Goal: Task Accomplishment & Management: Complete application form

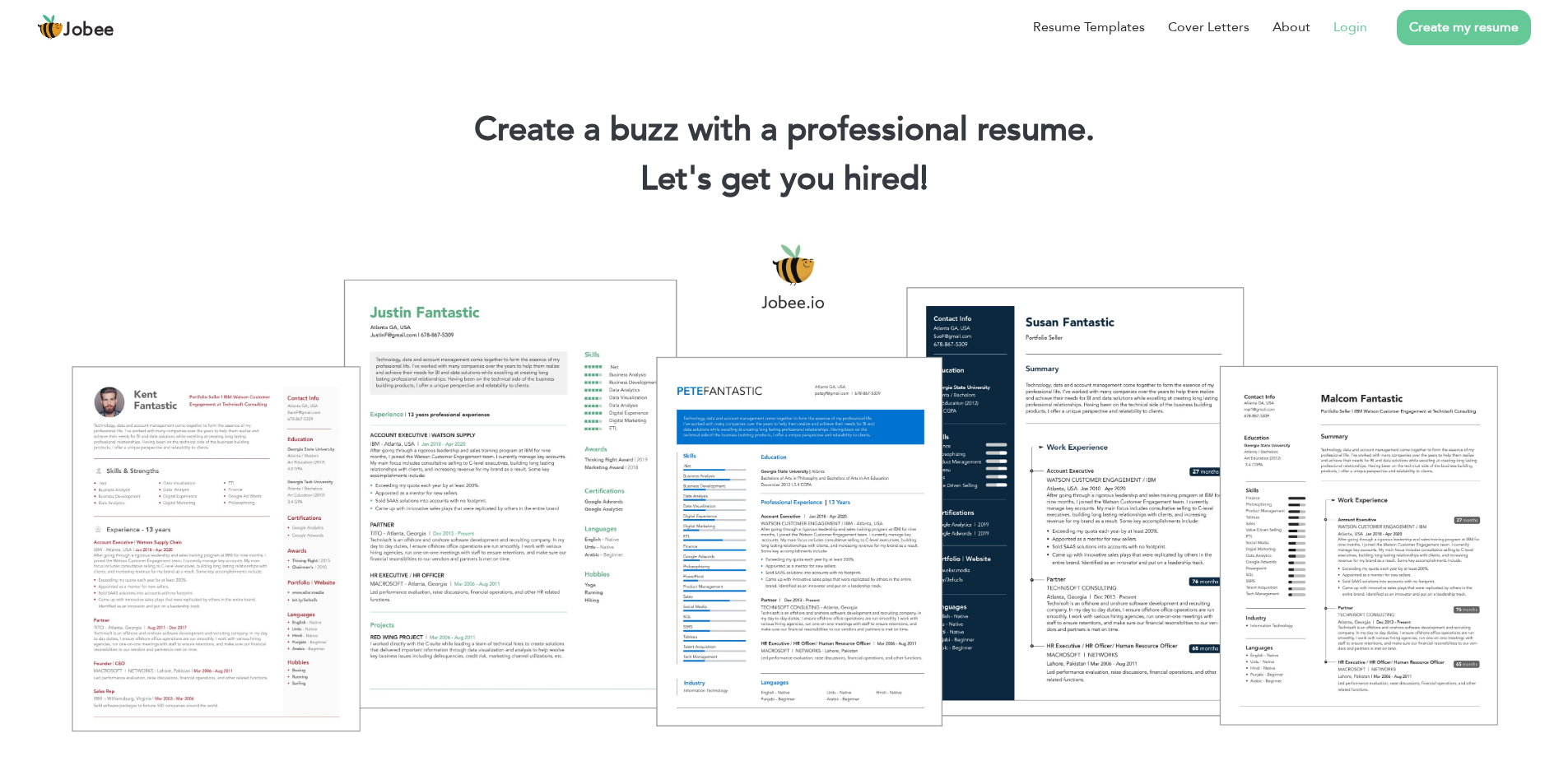
click at [1360, 22] on link "Login" at bounding box center [1350, 26] width 34 height 20
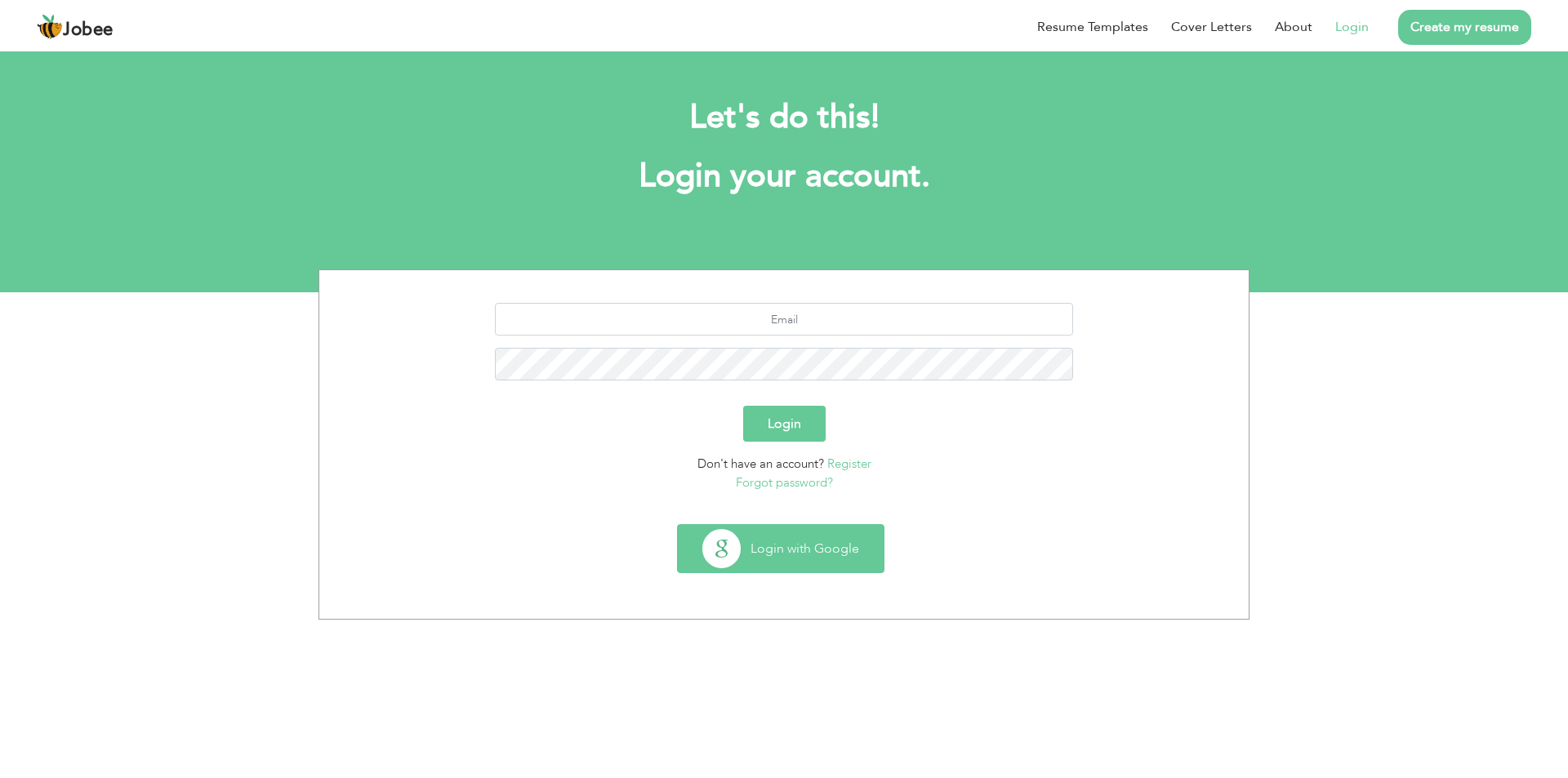
click at [759, 555] on button "Login with Google" at bounding box center [780, 549] width 206 height 47
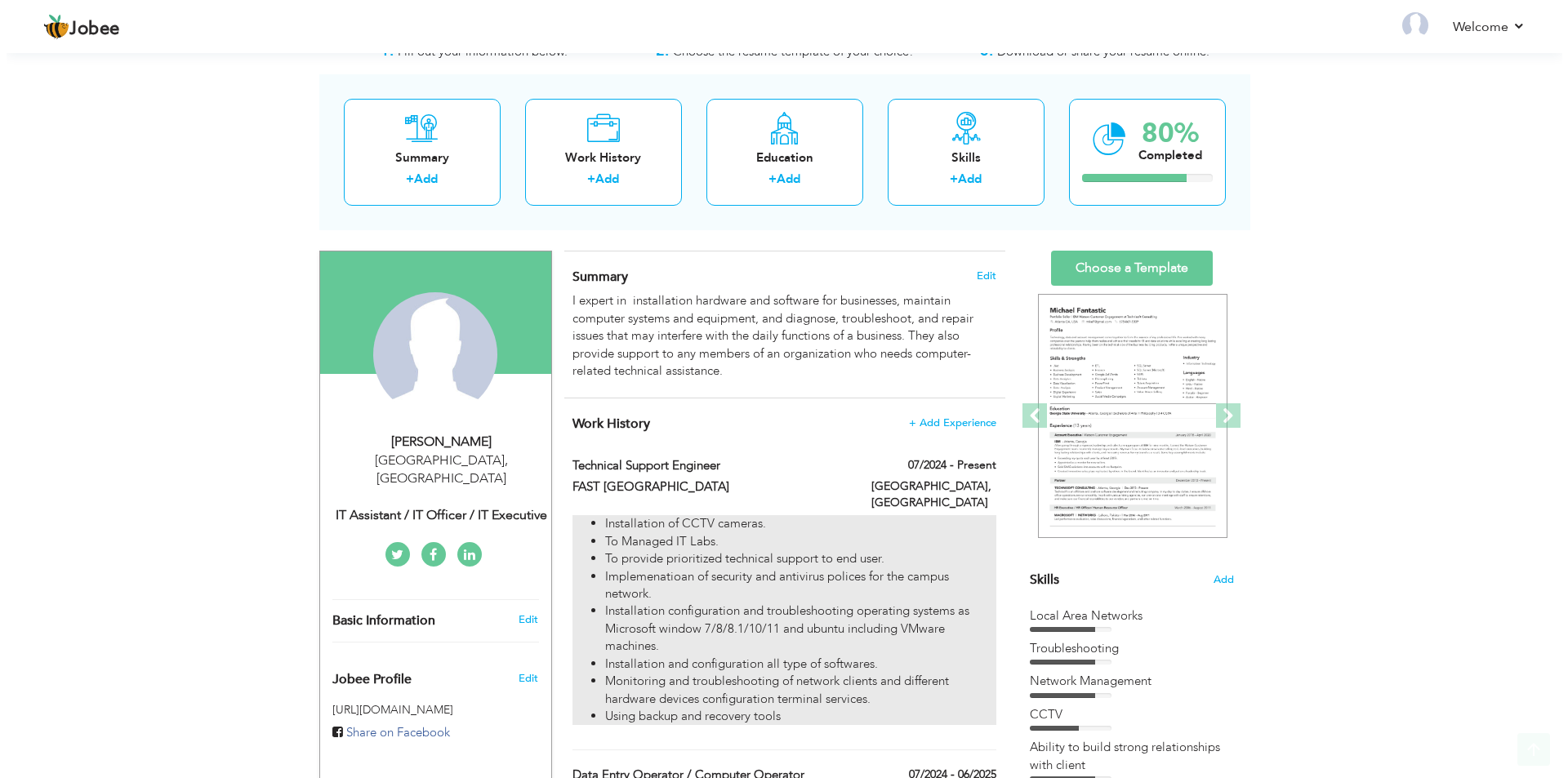
scroll to position [163, 0]
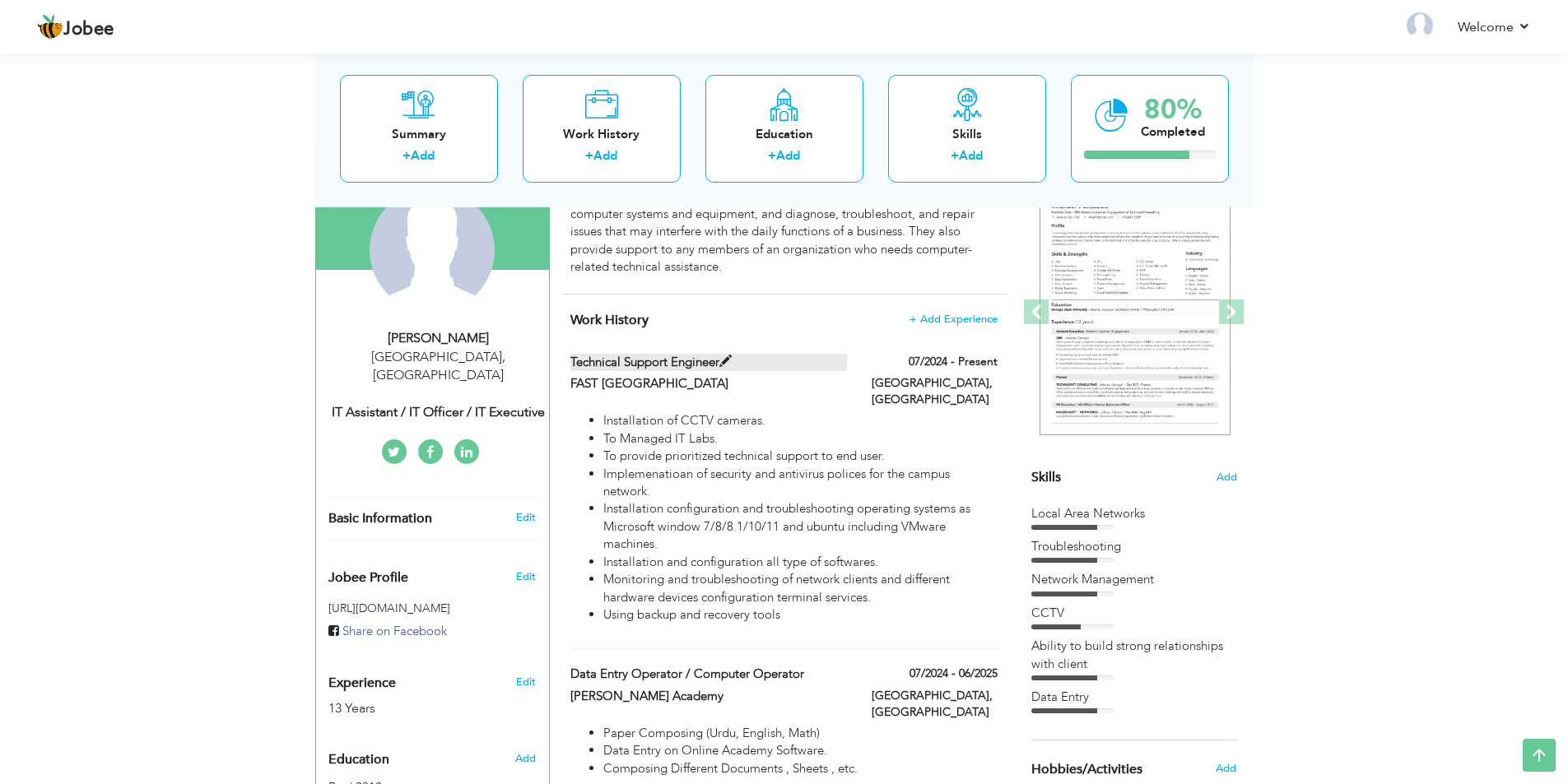
click at [705, 363] on label "Technical Support Engineer" at bounding box center [708, 362] width 276 height 17
type input "Technical Support Engineer"
type input "FAST [GEOGRAPHIC_DATA]"
type input "07/2024"
type input "[GEOGRAPHIC_DATA]"
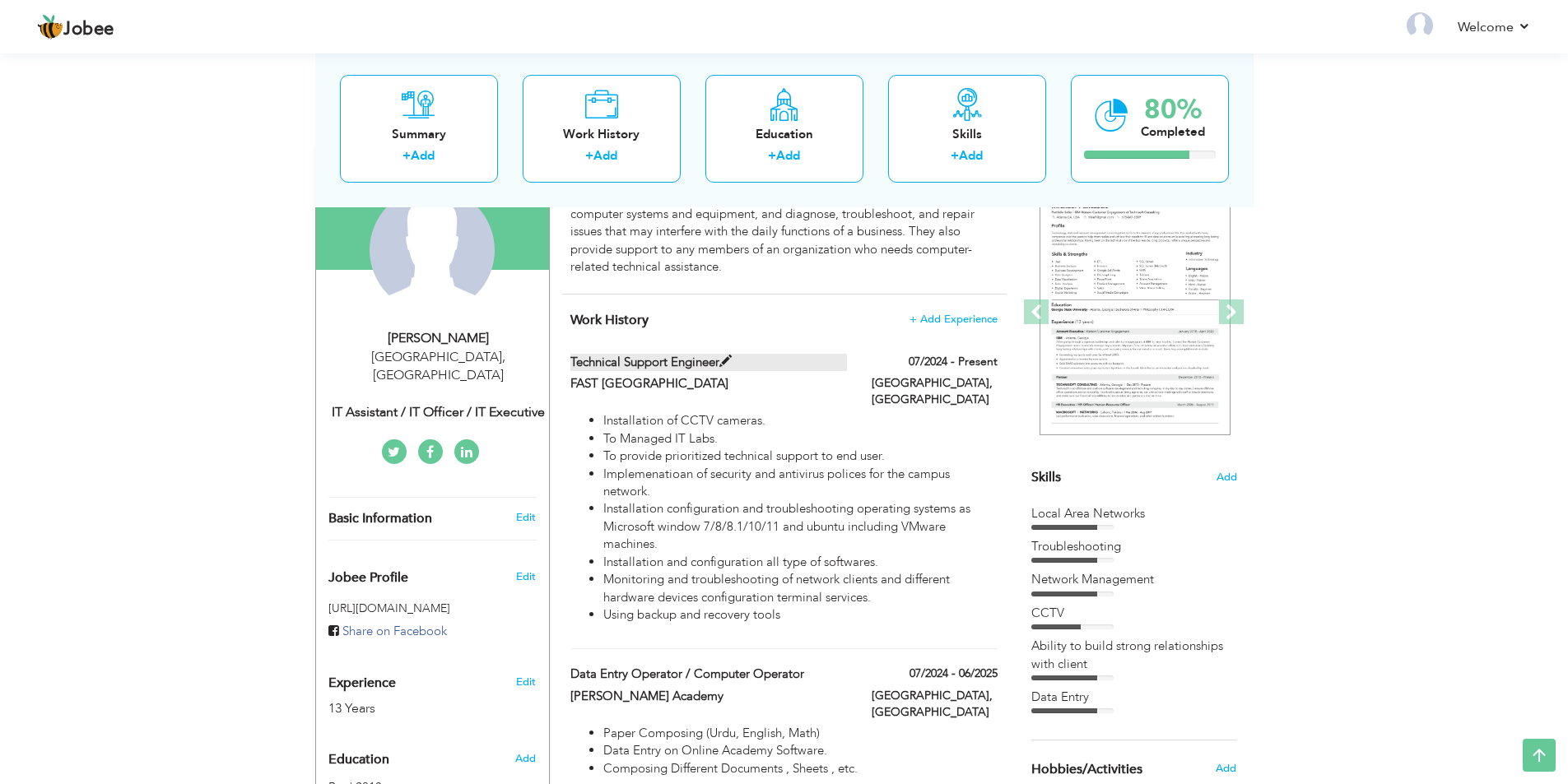
type input "[GEOGRAPHIC_DATA]"
checkbox input "true"
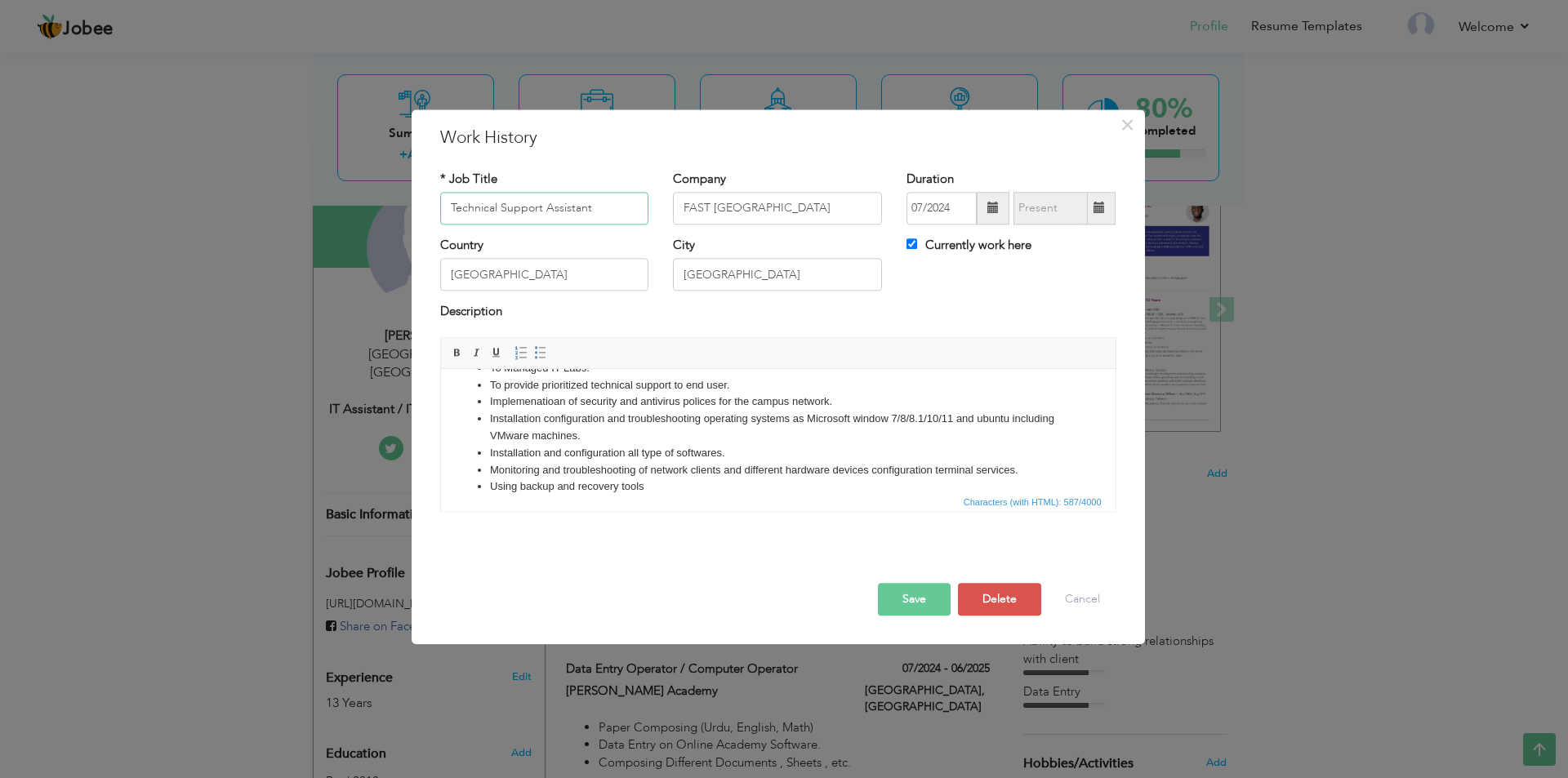
scroll to position [63, 0]
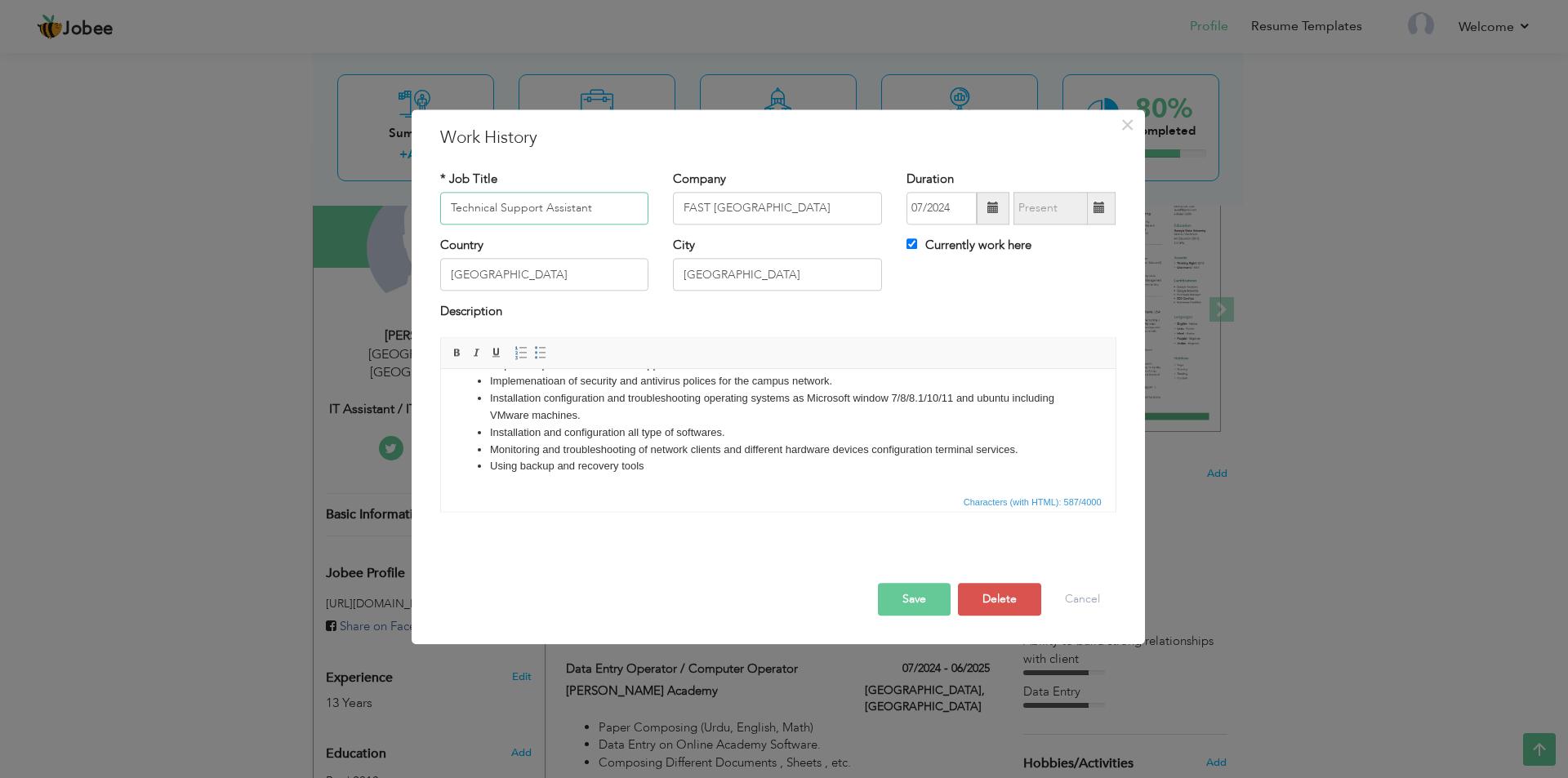
type input "Technical Support Assistant"
click at [907, 591] on button "Save" at bounding box center [914, 599] width 72 height 33
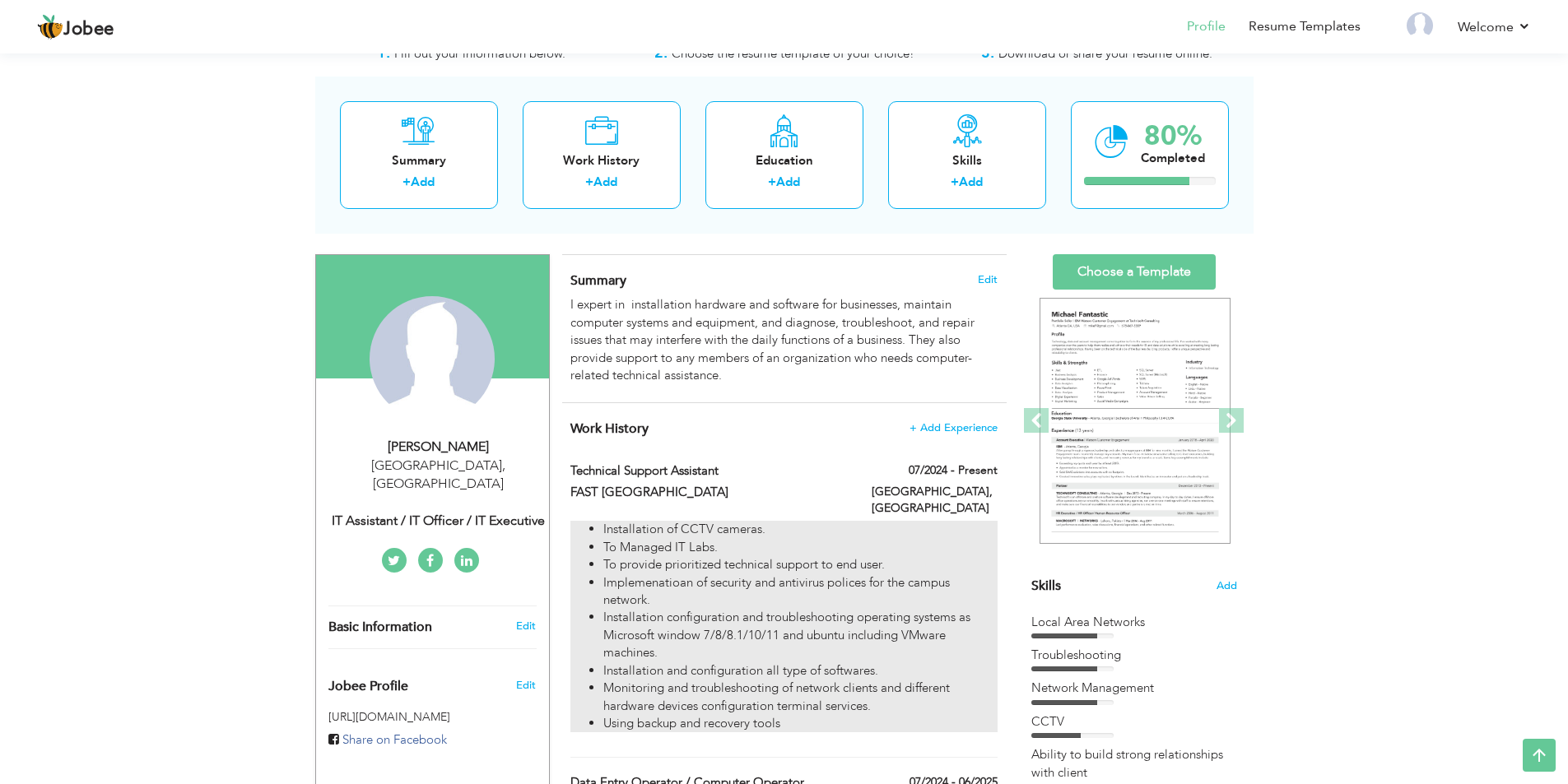
scroll to position [0, 0]
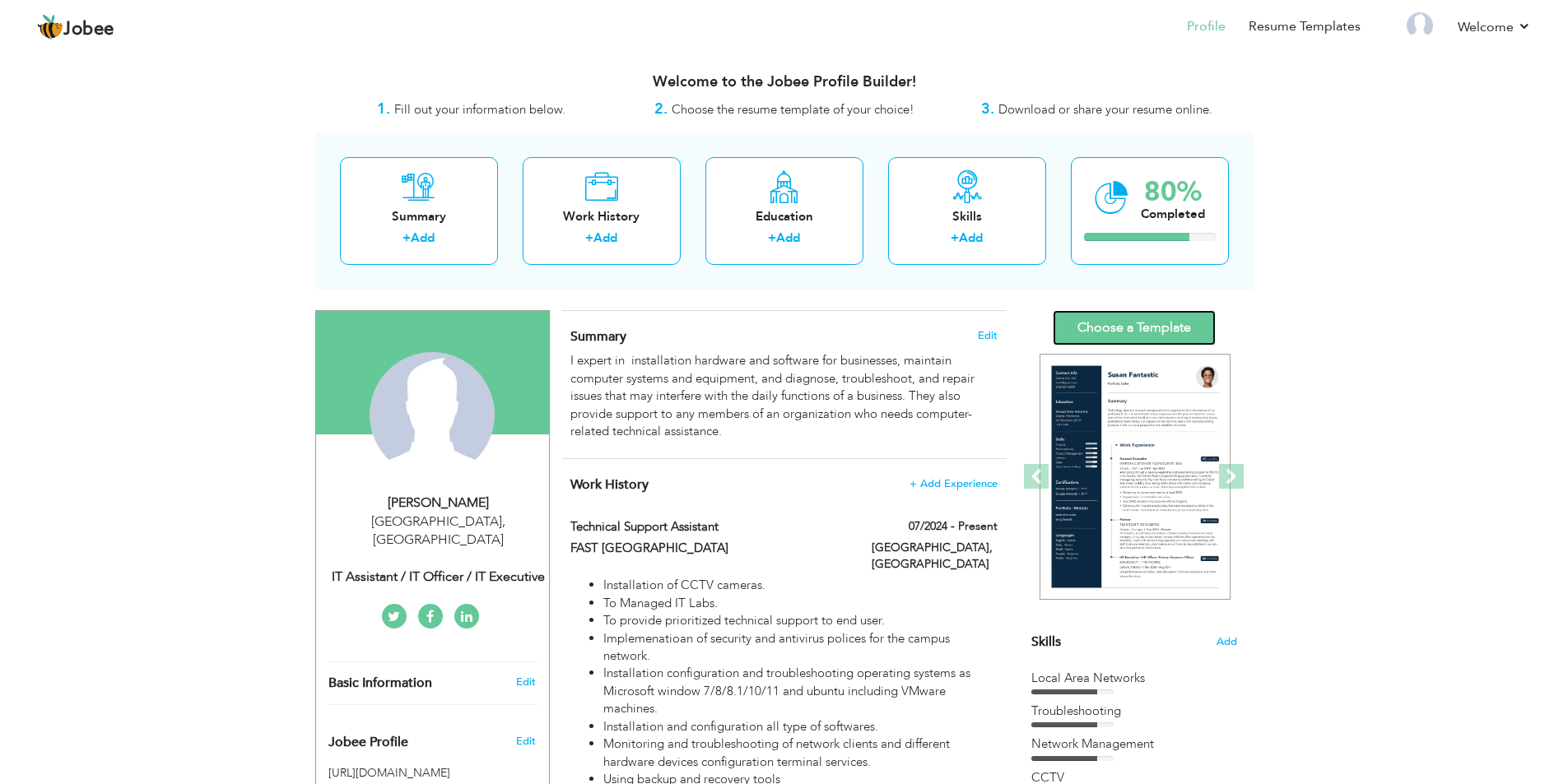
click at [1167, 323] on link "Choose a Template" at bounding box center [1134, 327] width 163 height 35
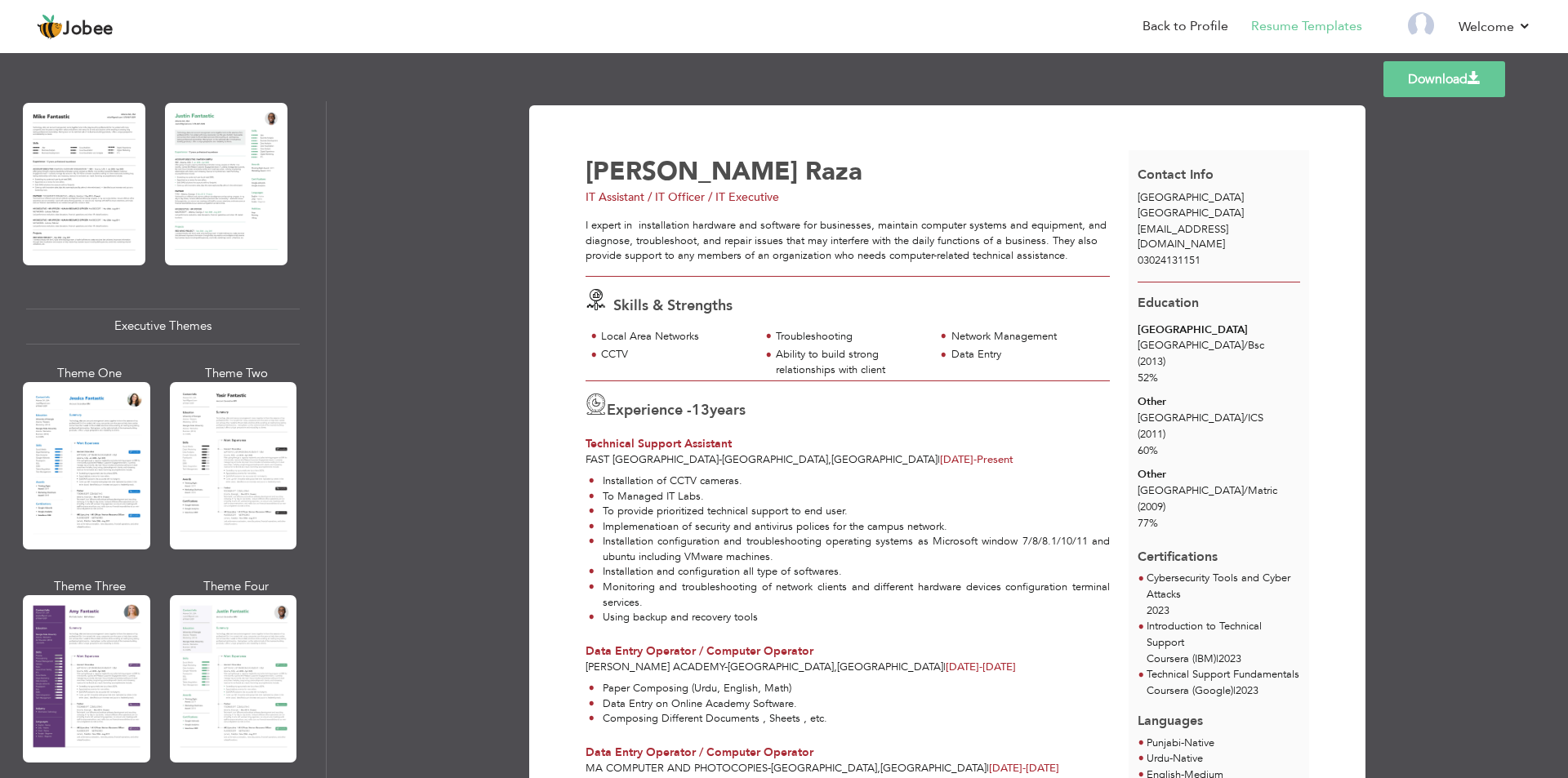
scroll to position [1061, 0]
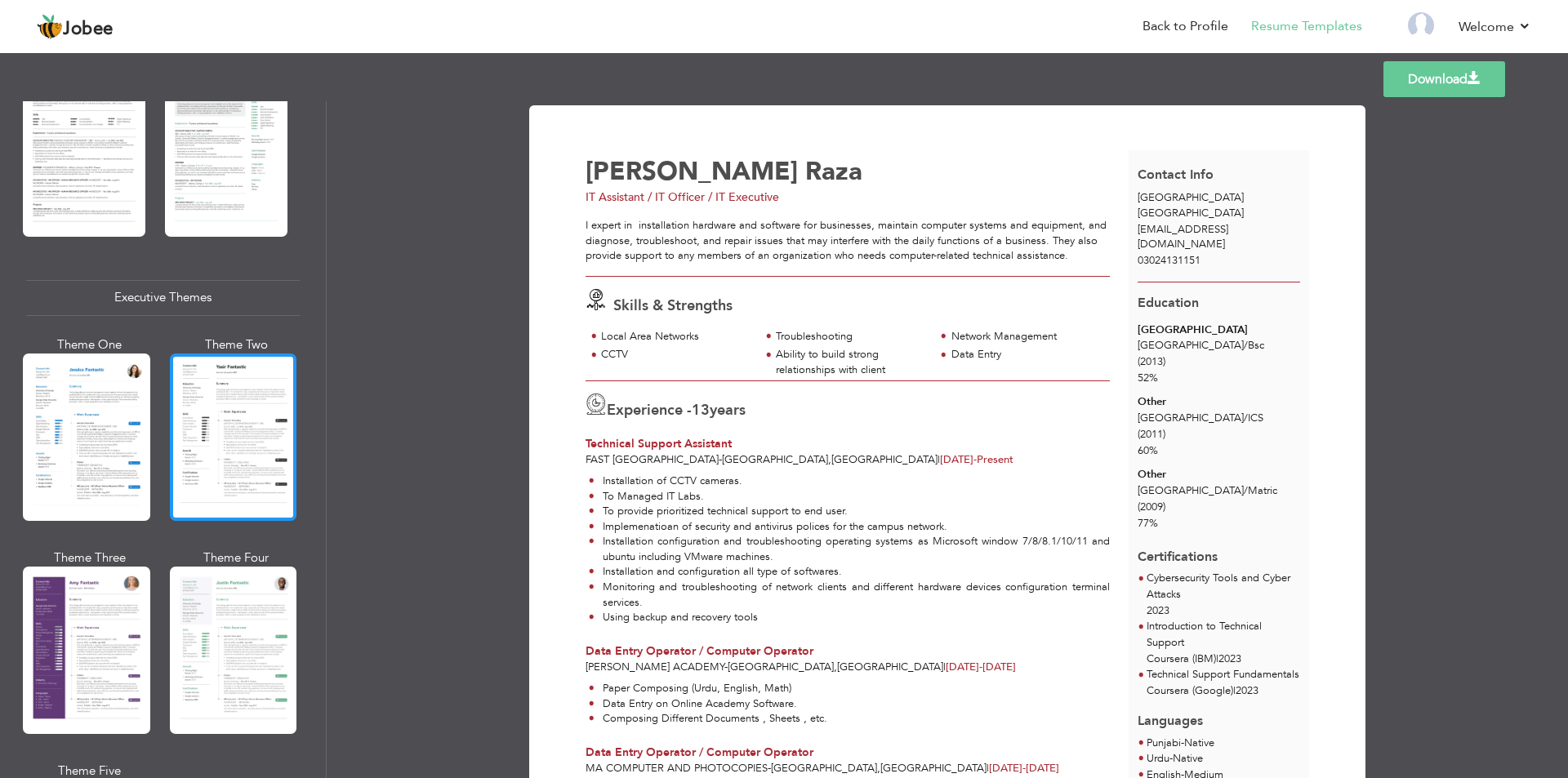
click at [206, 410] on div at bounding box center [234, 437] width 128 height 167
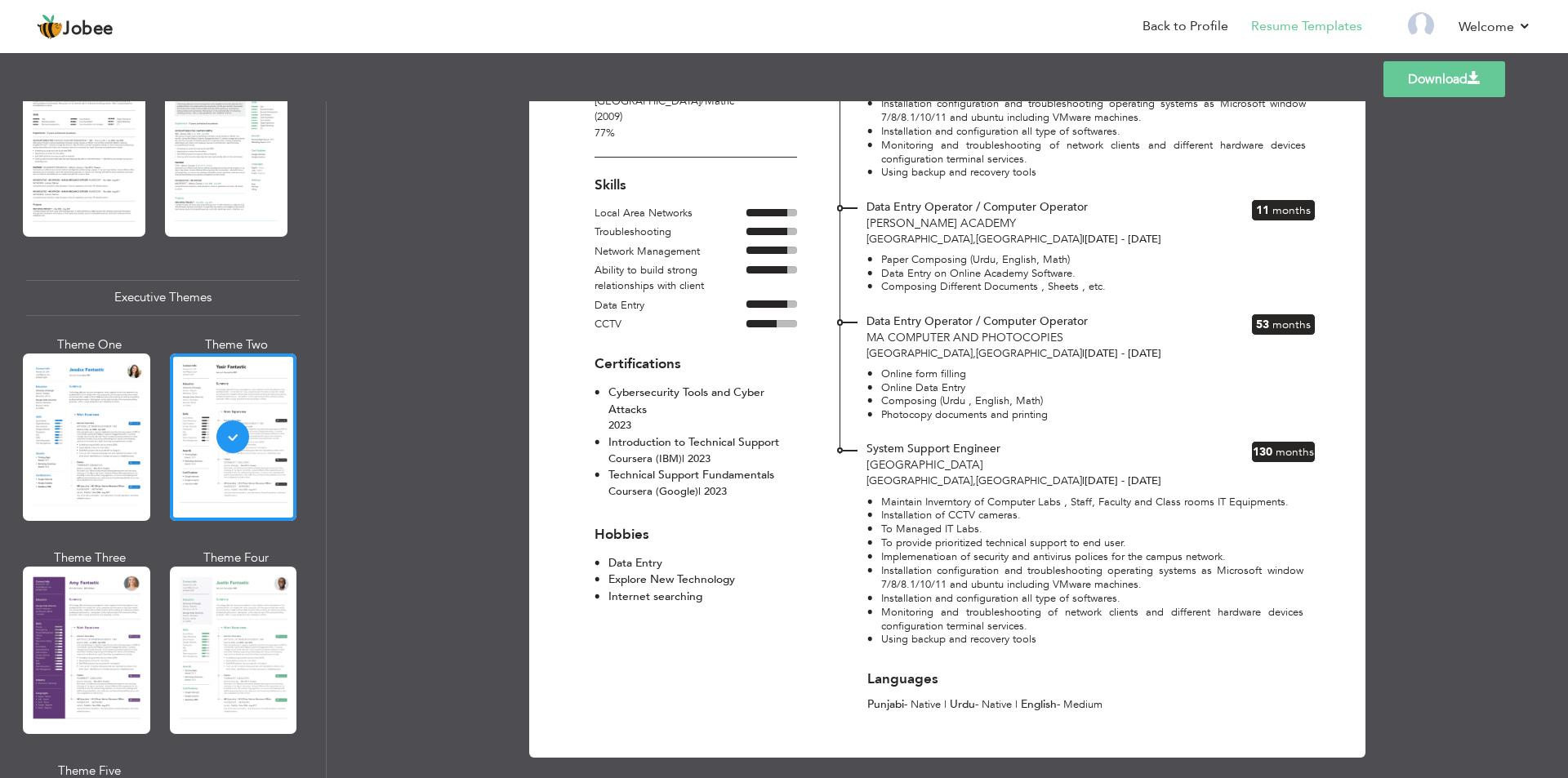
scroll to position [405, 0]
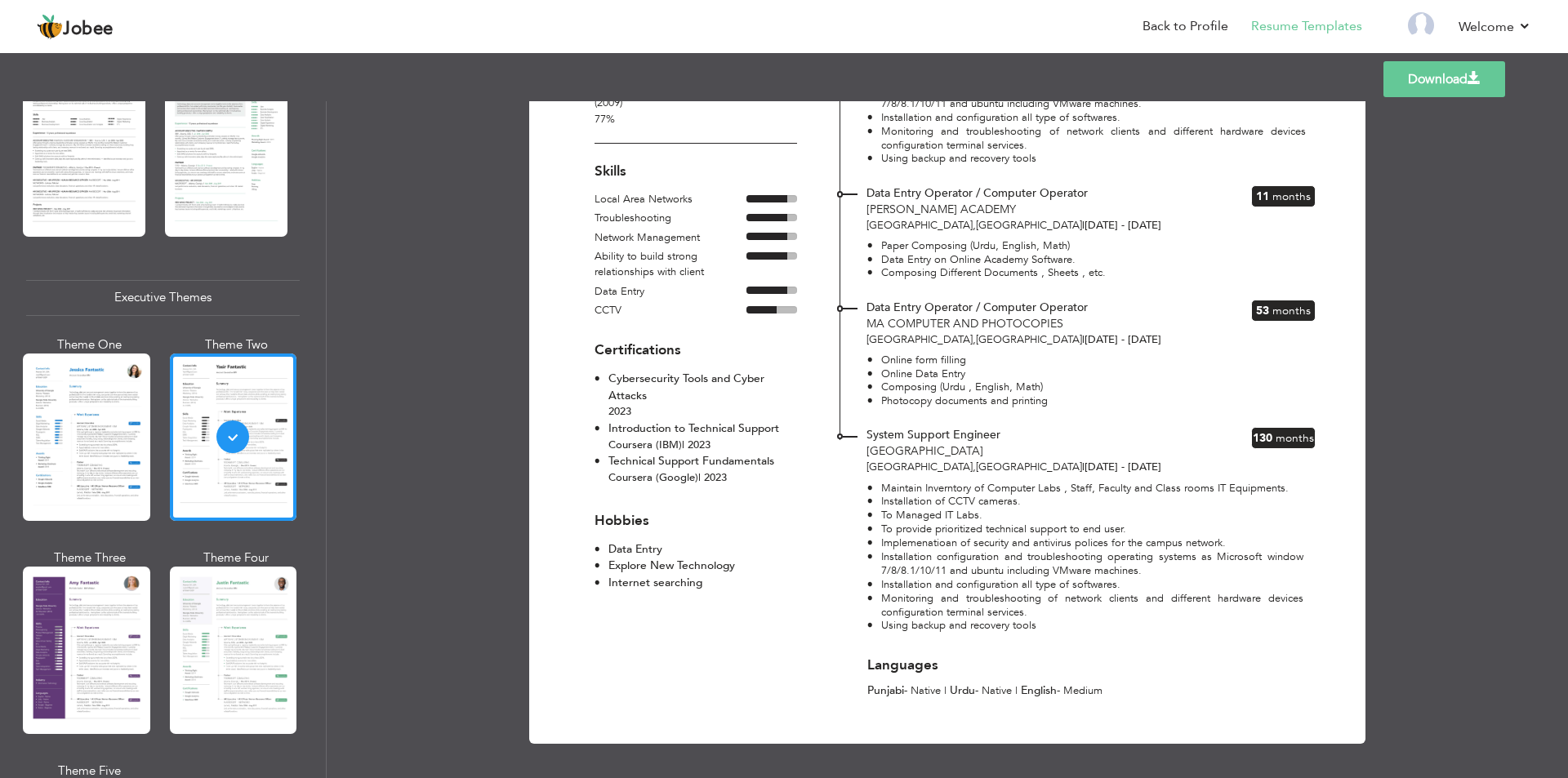
click at [1439, 77] on link "Download" at bounding box center [1444, 79] width 122 height 36
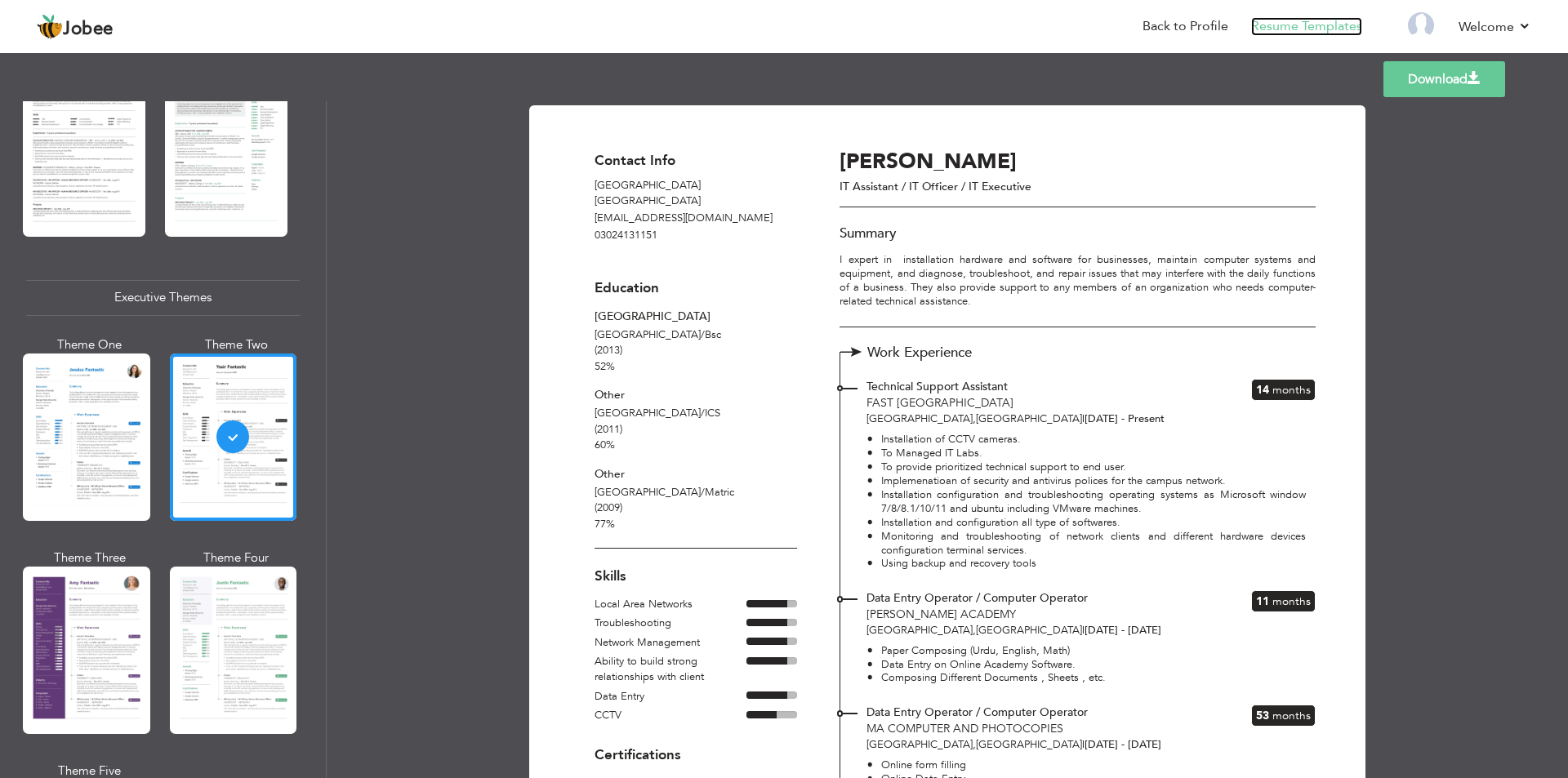
click at [1317, 23] on link "Resume Templates" at bounding box center [1306, 26] width 111 height 19
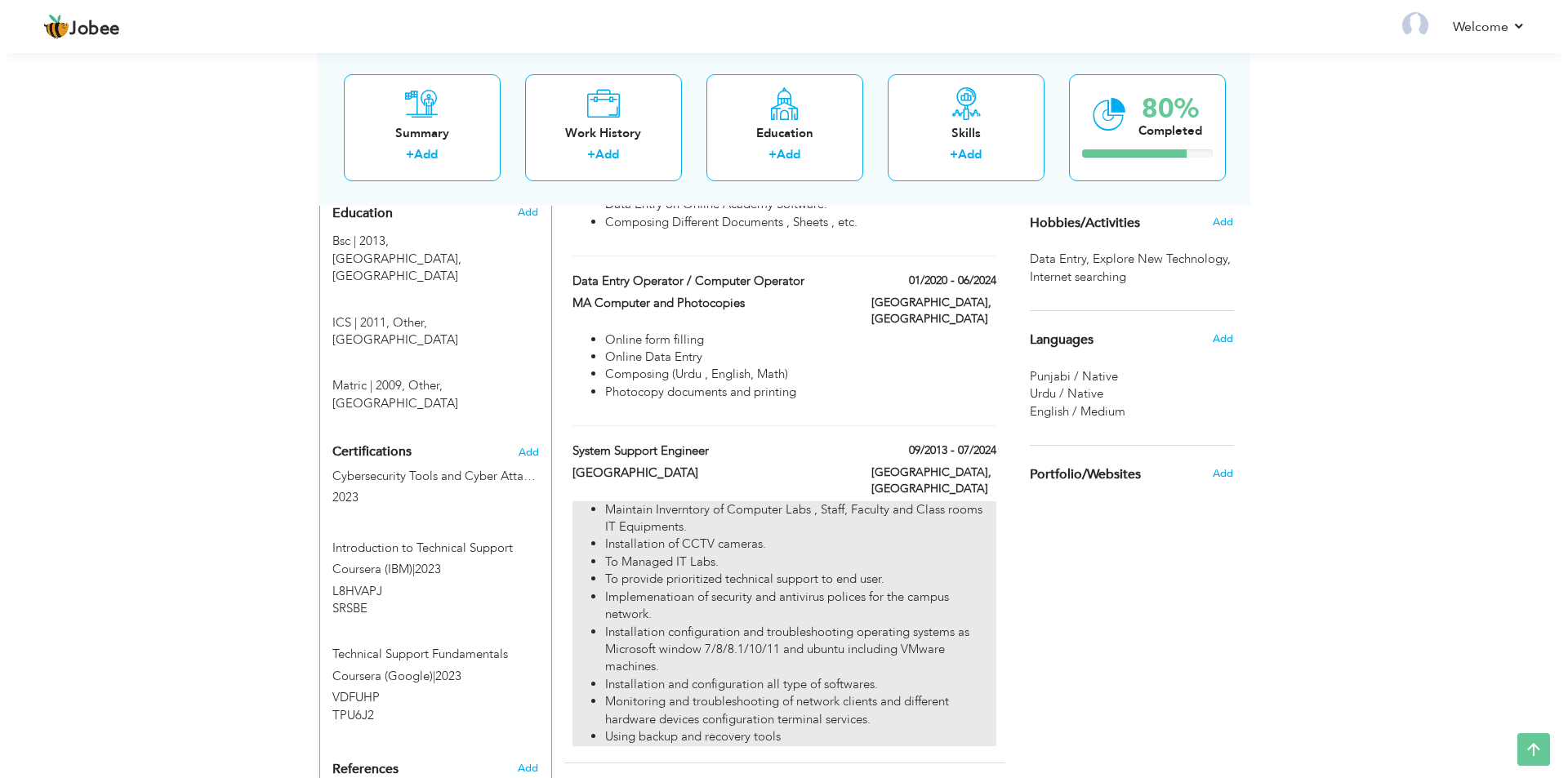
scroll to position [678, 0]
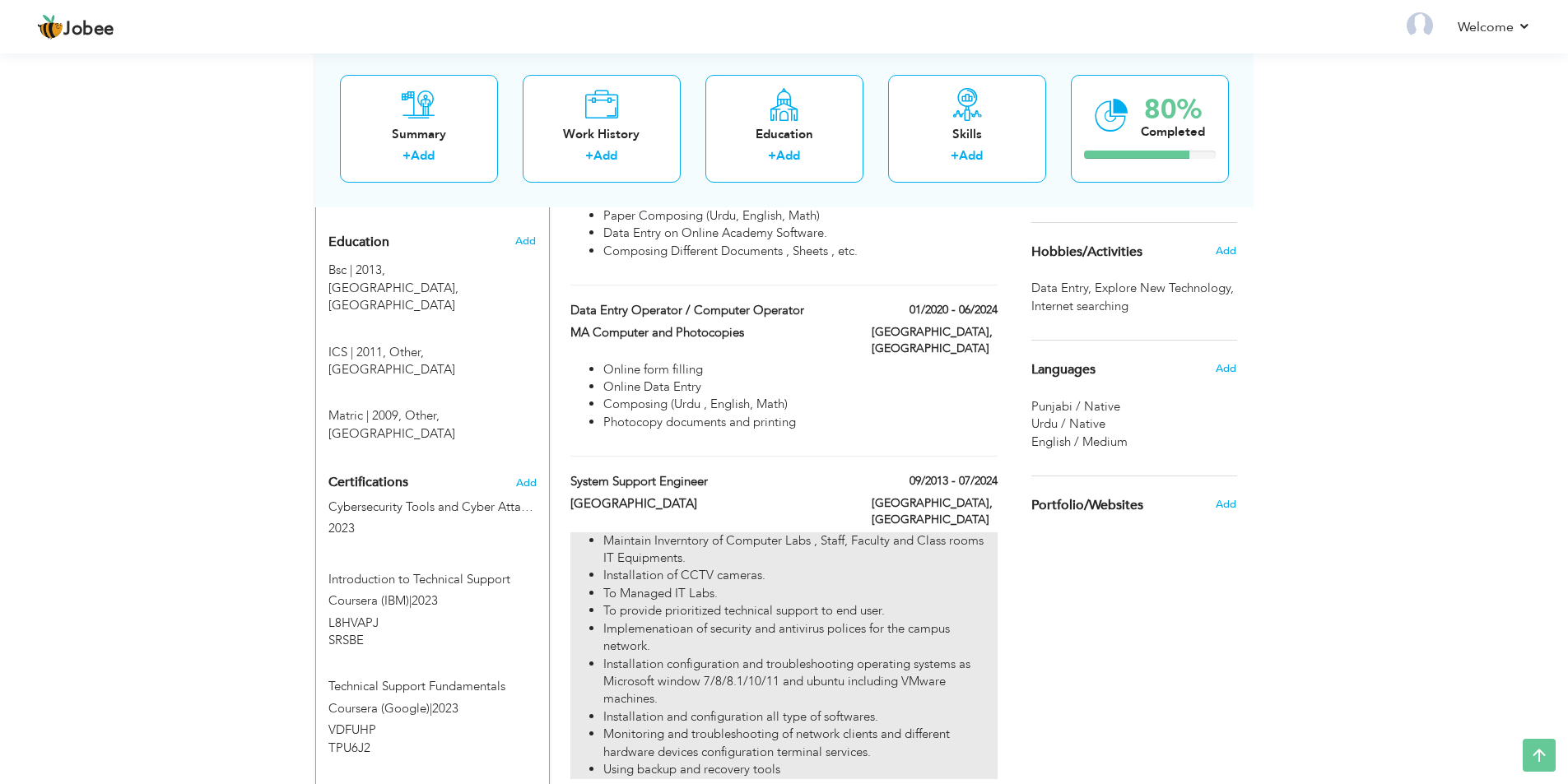
click at [709, 532] on li "Maintain Inverntory of Computer Labs , Staff, Faculty and Class rooms IT Equipm…" at bounding box center [800, 549] width 393 height 35
type input "System Support Engineer"
type input "[GEOGRAPHIC_DATA]"
type input "09/2013"
type input "07/2024"
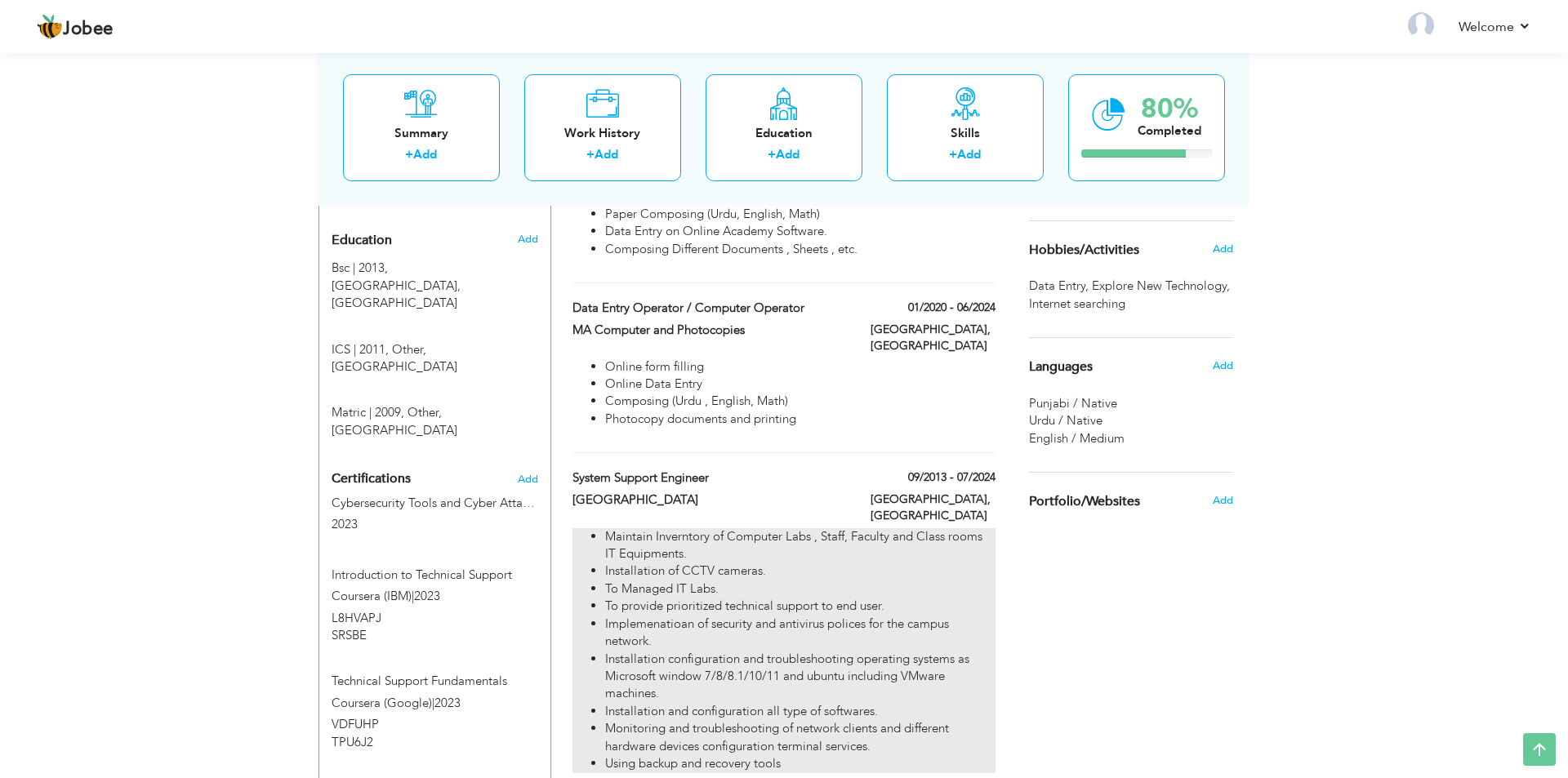
type input "[GEOGRAPHIC_DATA]"
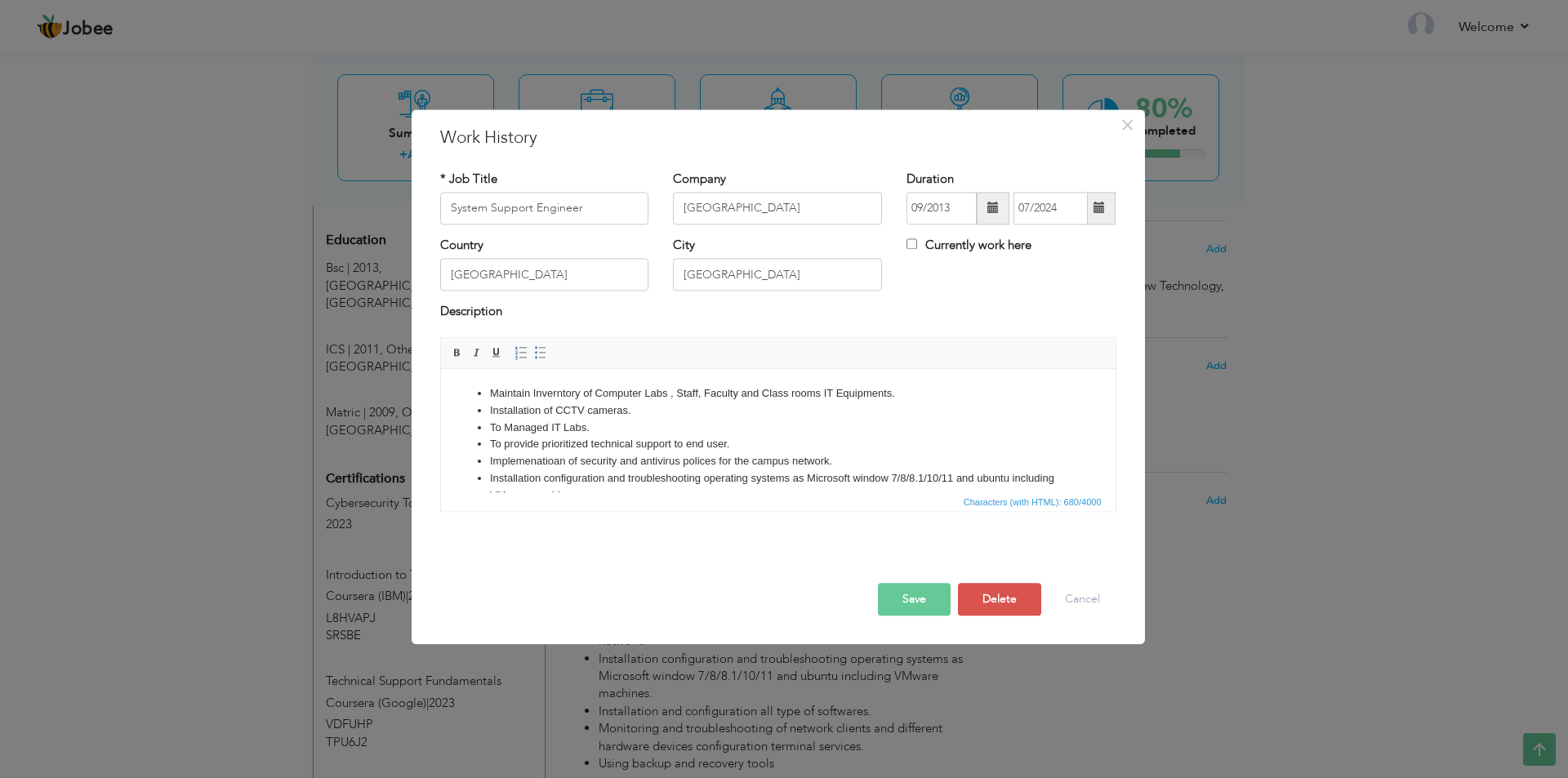
click at [929, 391] on li "Maintain Inverntory of Computer Labs , Staff, Faculty and Class rooms IT Equipm…" at bounding box center [777, 394] width 576 height 17
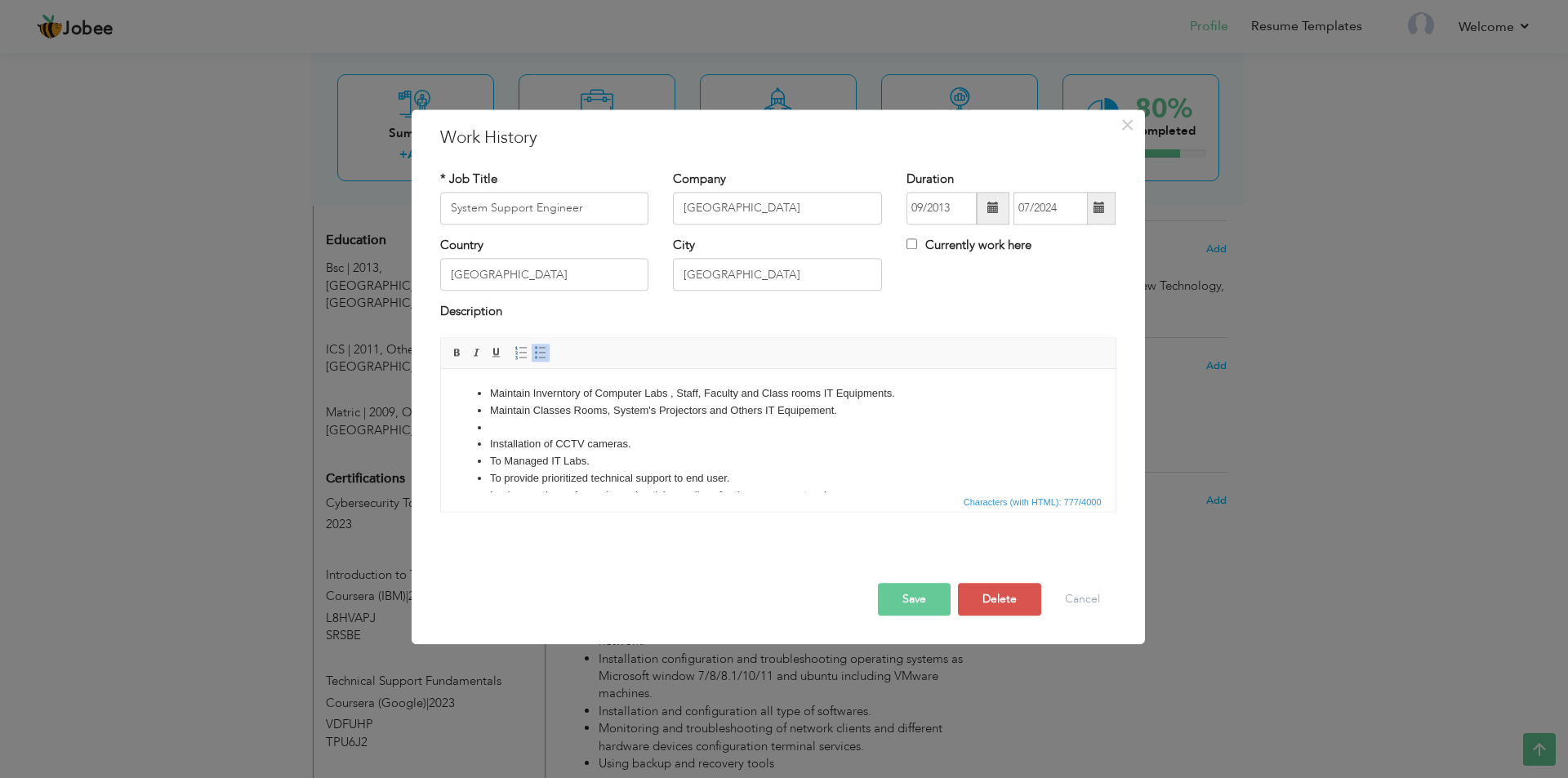
click at [570, 410] on li "Maintain Classes Rooms, System's Projectors and Others IT Equipement." at bounding box center [777, 411] width 576 height 17
click at [551, 417] on li "Maintain Class Rooms, System's Projectors and Others IT Equipement." at bounding box center [777, 411] width 576 height 17
click at [489, 419] on li "Maintain Class Rooms, System's Projectors and Others IT Equipement." at bounding box center [777, 411] width 576 height 17
click at [497, 427] on li at bounding box center [777, 428] width 576 height 17
click at [911, 247] on input "Currently work here" at bounding box center [911, 243] width 10 height 10
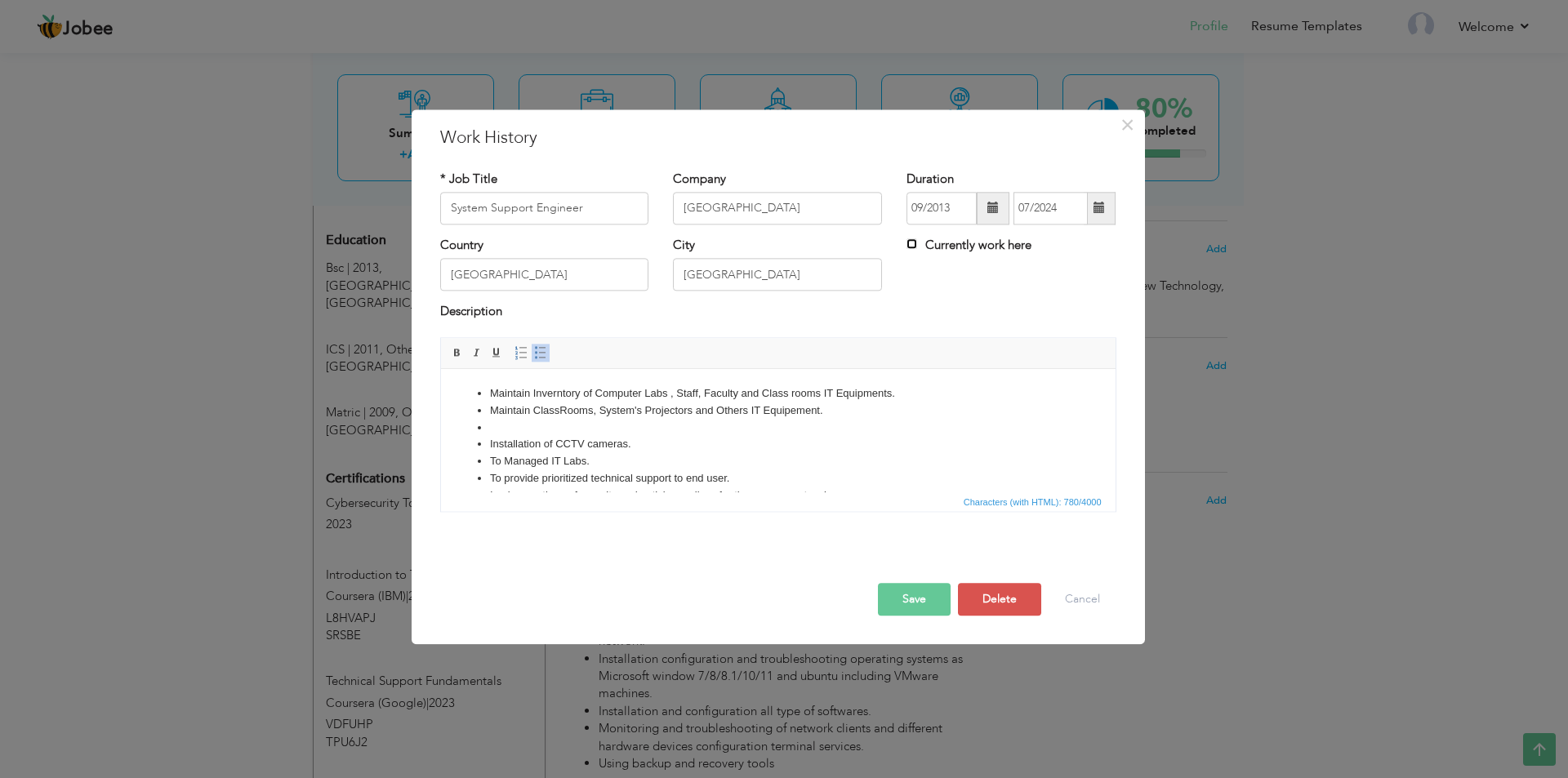
checkbox input "false"
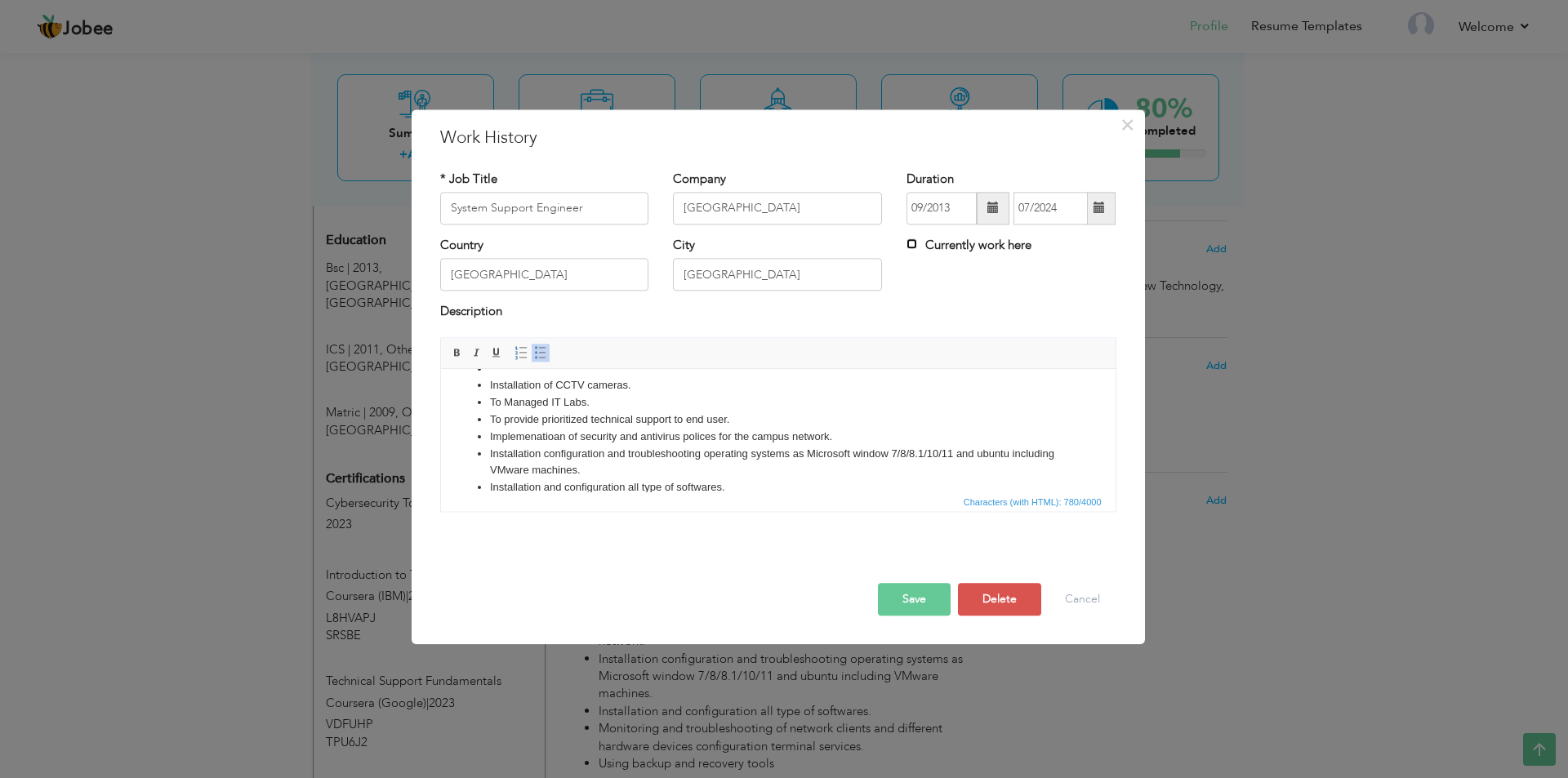
scroll to position [0, 0]
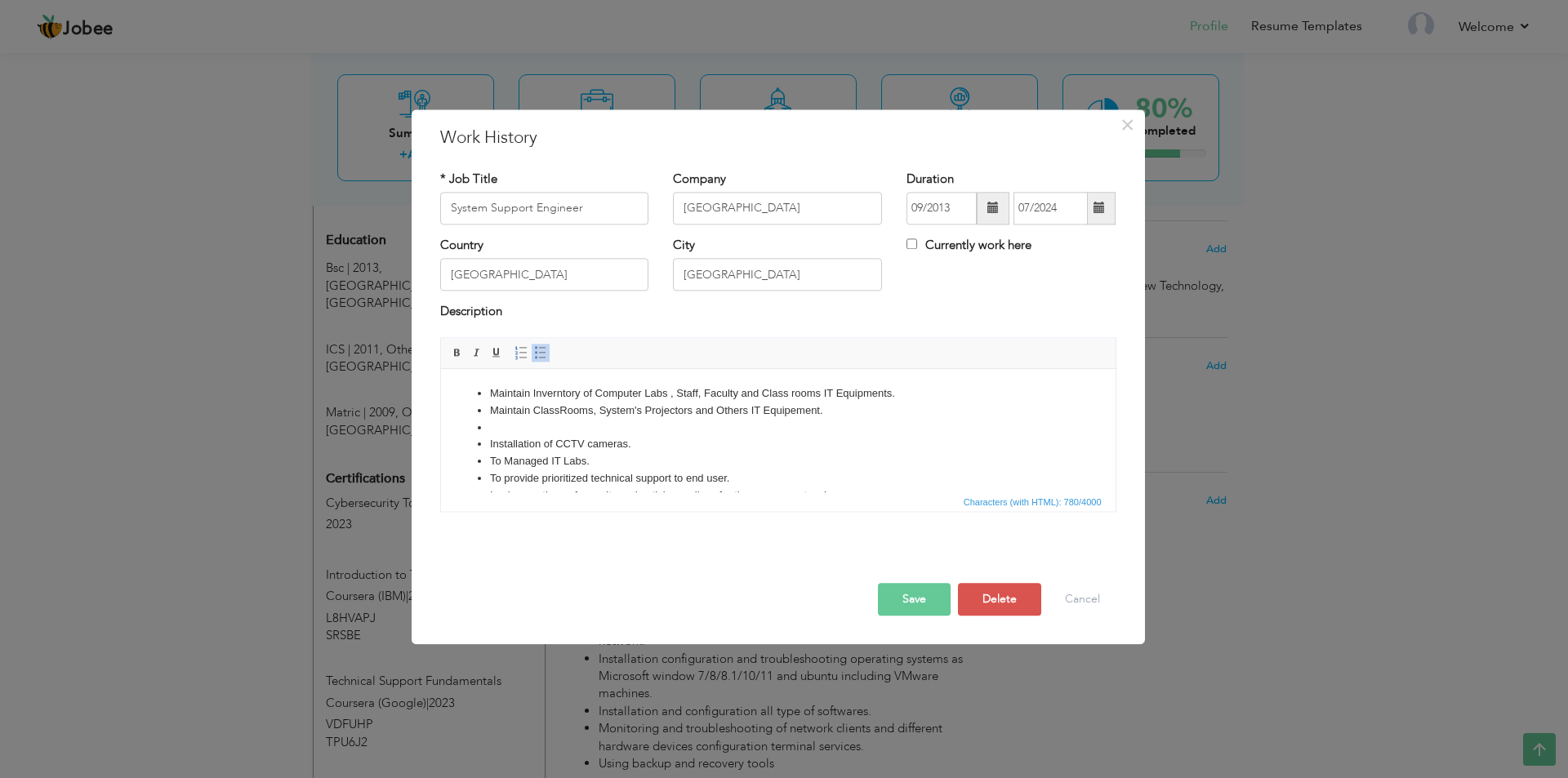
click at [507, 426] on li at bounding box center [777, 428] width 576 height 17
click at [691, 457] on li "Installation of CCTV cameras." at bounding box center [777, 462] width 576 height 17
drag, startPoint x: 674, startPoint y: 441, endPoint x: 620, endPoint y: 442, distance: 54.0
click at [620, 442] on li "Conducted Different Online Conforence on Zoom and MS Teams." at bounding box center [777, 445] width 576 height 17
copy li "Conforence"
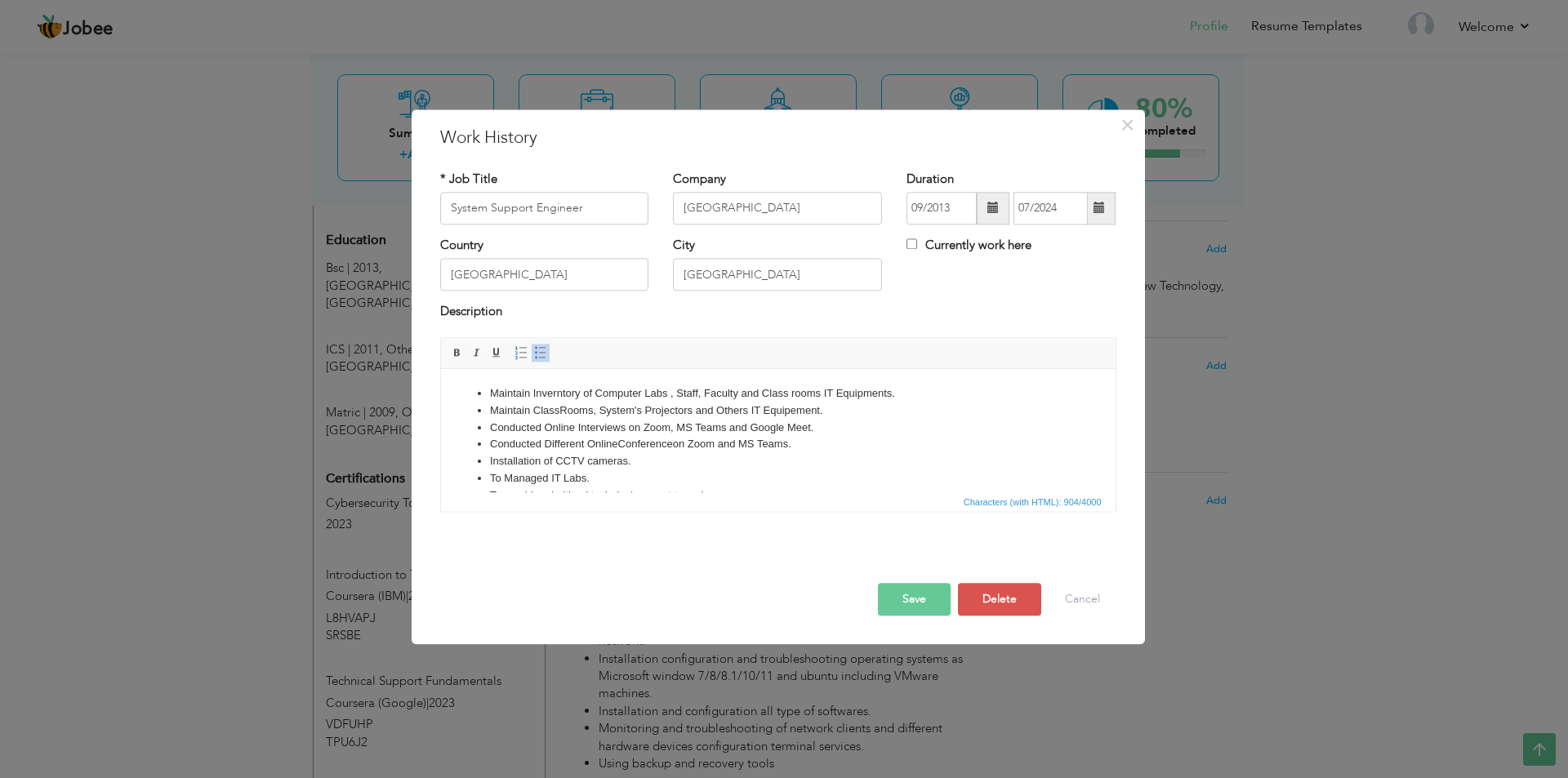
click at [910, 599] on button "Save" at bounding box center [914, 599] width 72 height 33
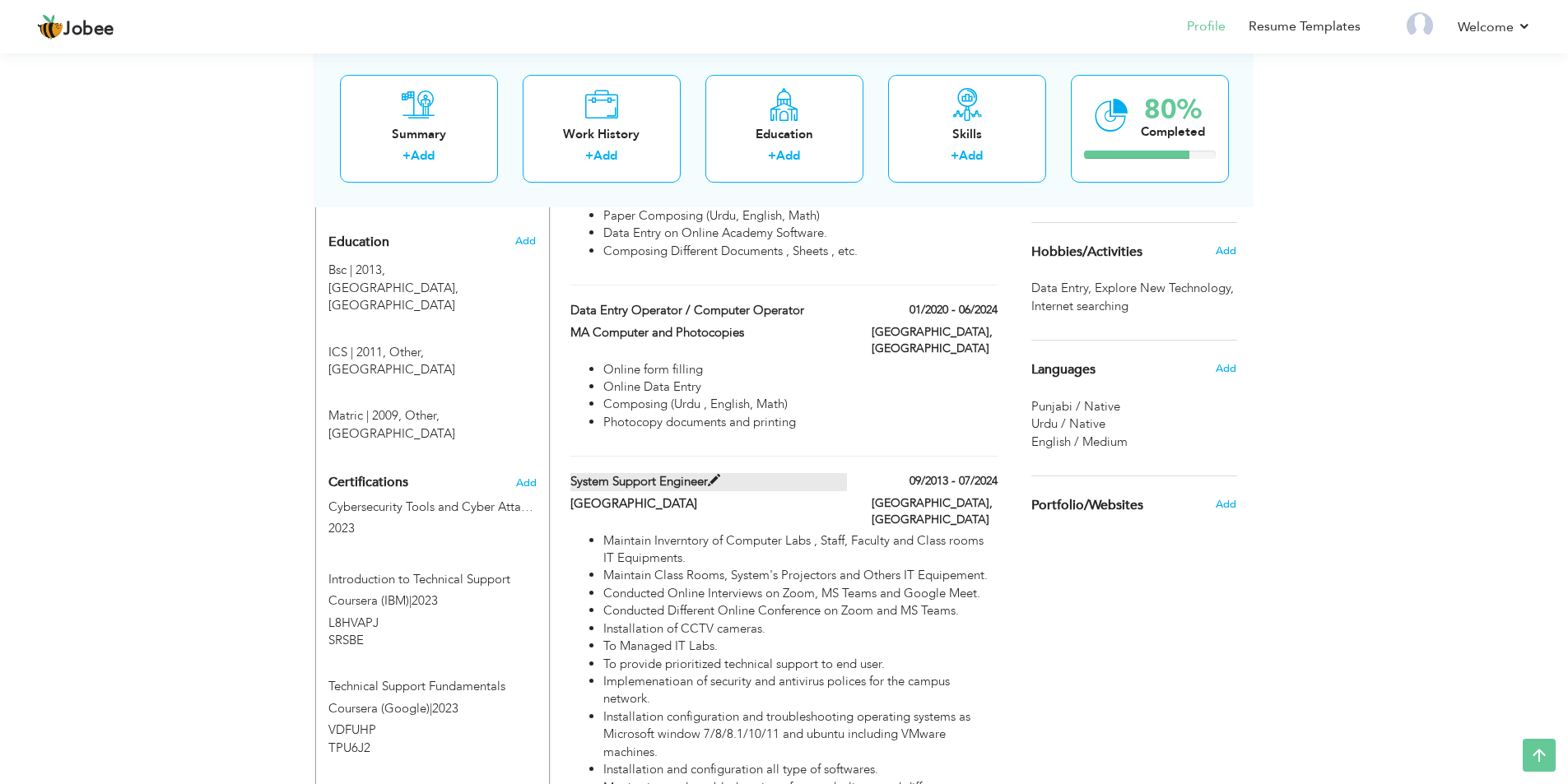
click at [715, 475] on span at bounding box center [713, 480] width 12 height 12
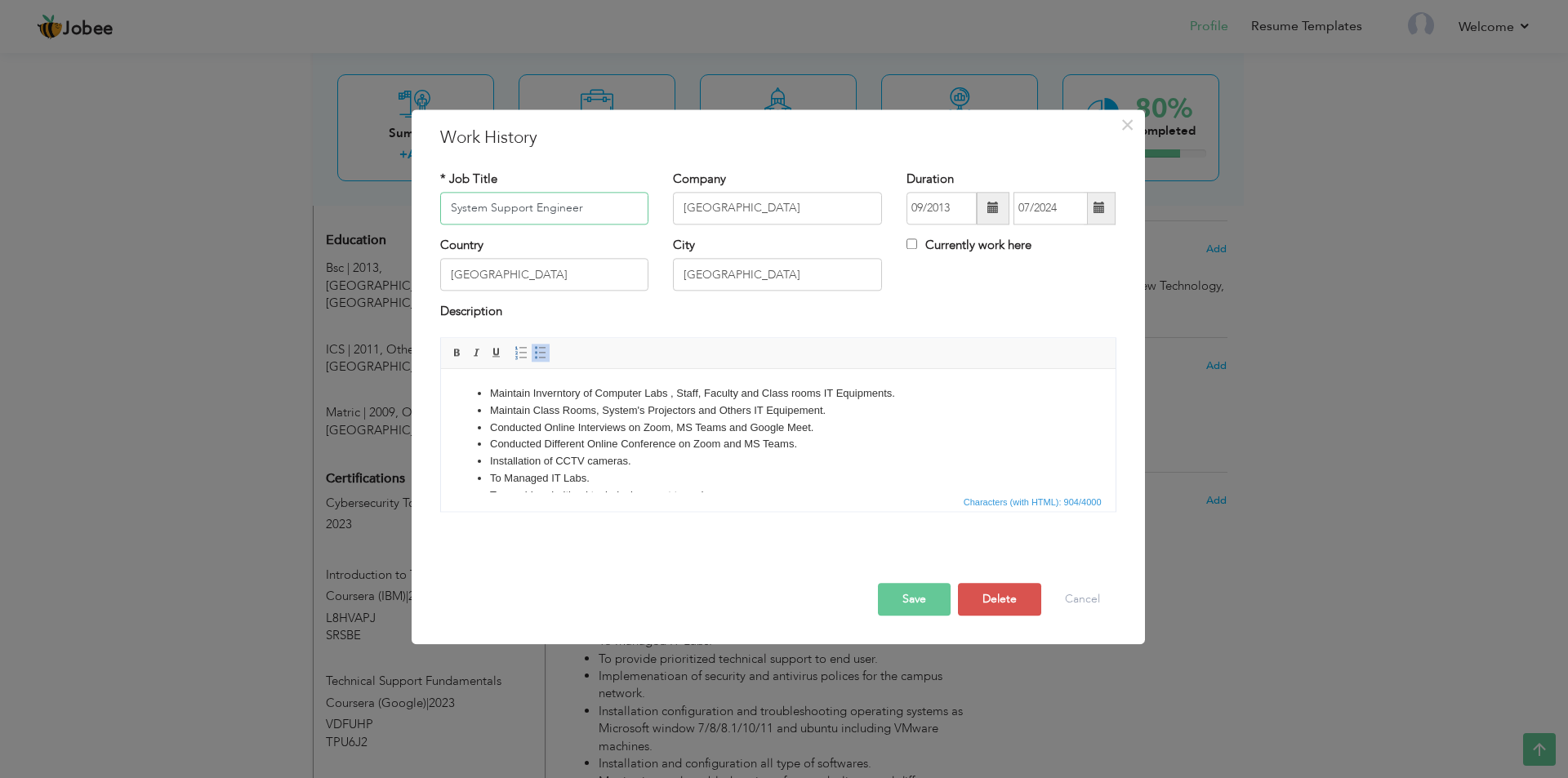
drag, startPoint x: 602, startPoint y: 204, endPoint x: 130, endPoint y: 194, distance: 472.1
click at [130, 194] on div "× Work History * Job Title System Support Engineer Company University of Centra…" at bounding box center [784, 389] width 1568 height 778
click at [898, 603] on button "Save" at bounding box center [914, 599] width 72 height 33
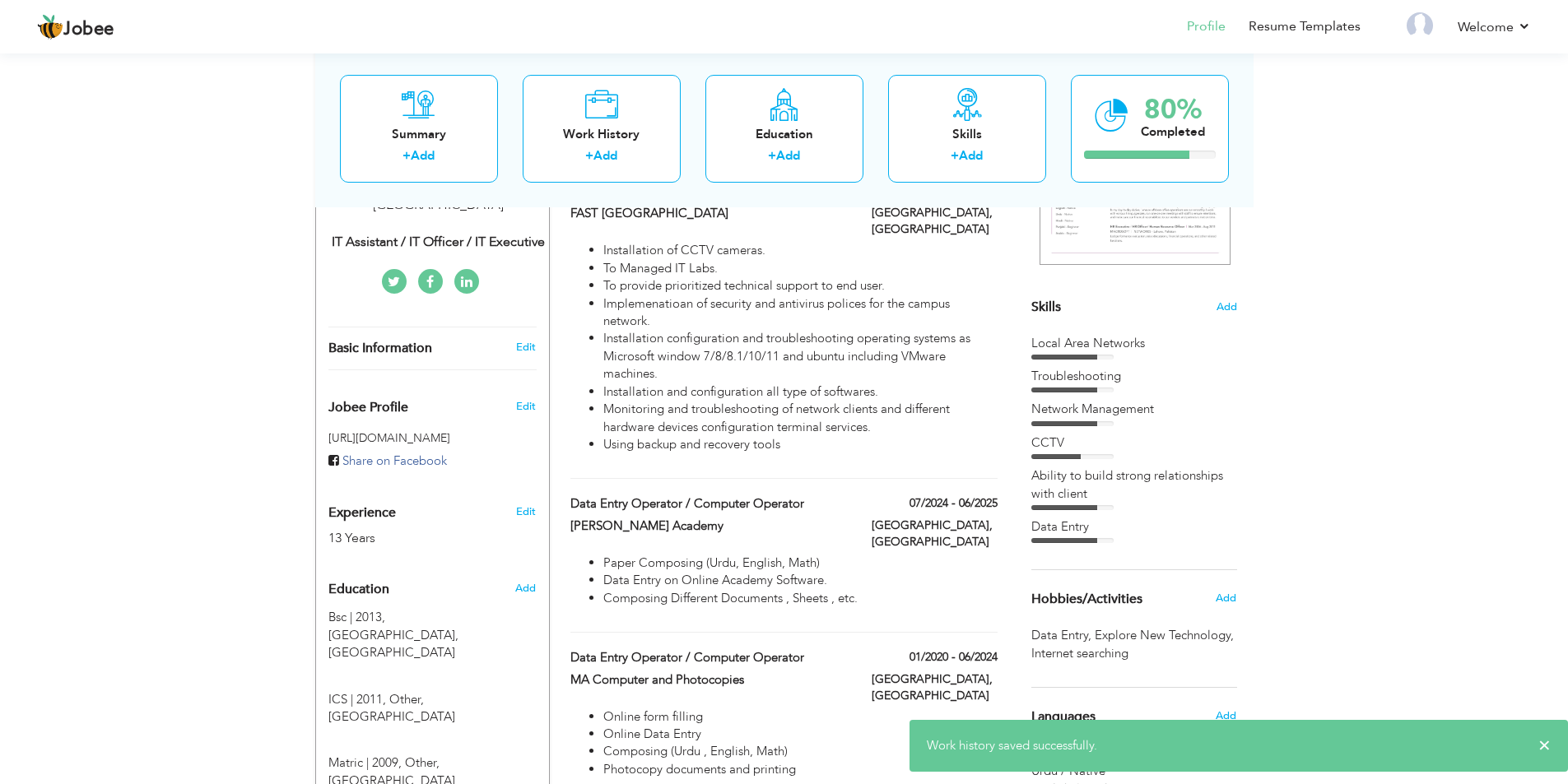
scroll to position [188, 0]
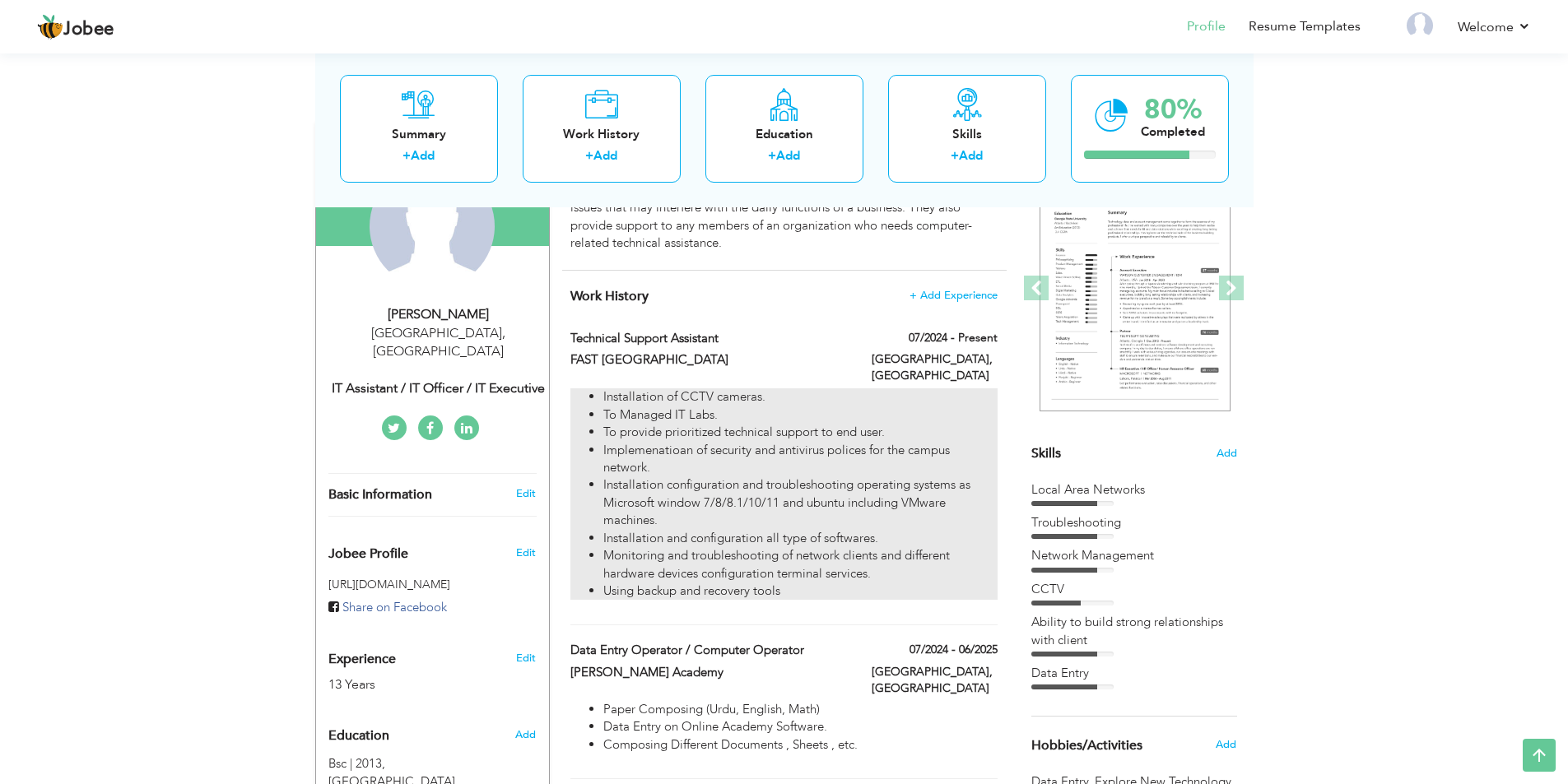
click at [729, 389] on li "Installation of CCTV cameras." at bounding box center [800, 397] width 393 height 17
type input "Technical Support Assistant"
type input "FAST [GEOGRAPHIC_DATA]"
type input "07/2024"
checkbox input "true"
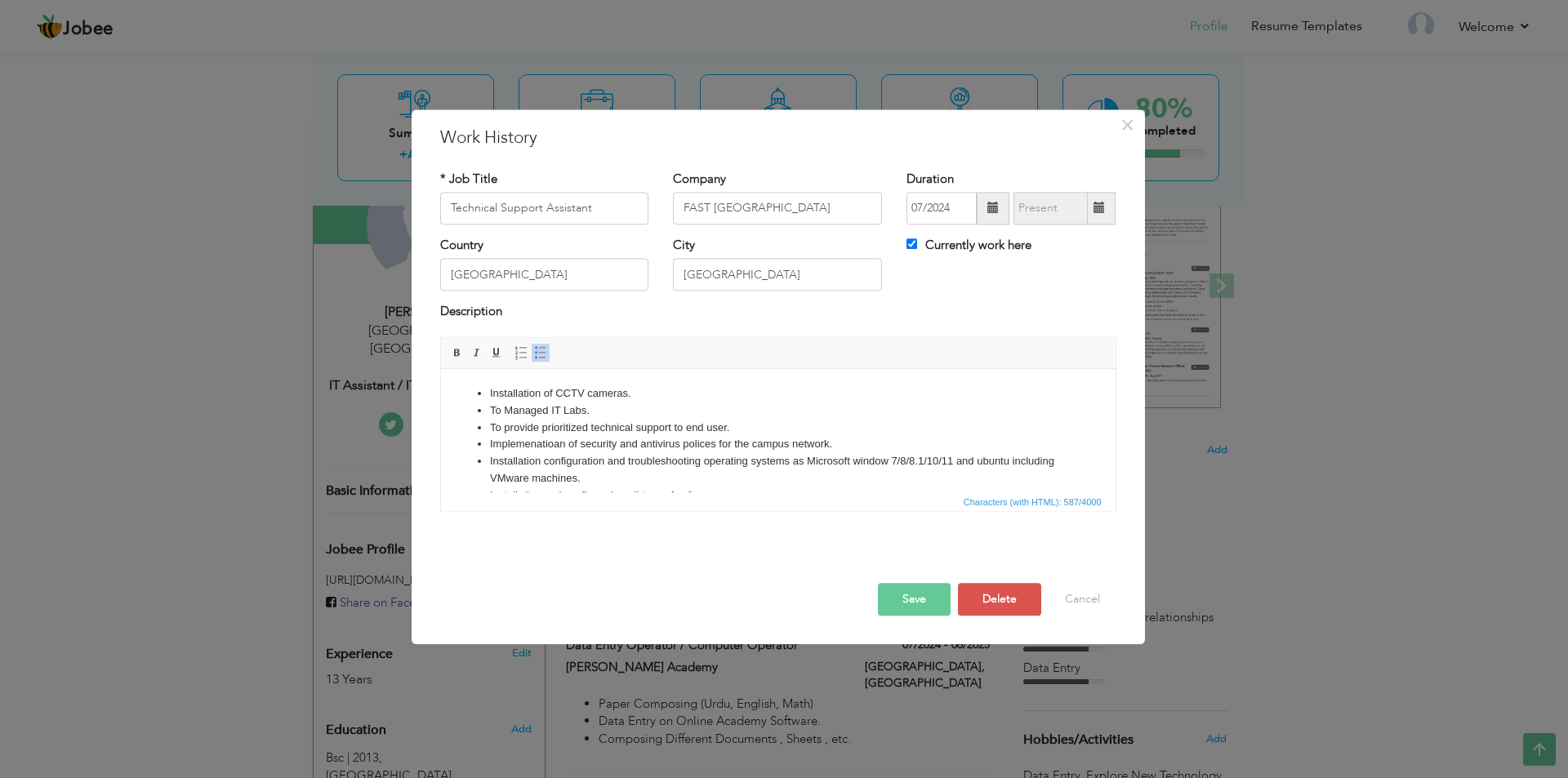
click at [544, 390] on li "Installation of CCTV cameras." at bounding box center [777, 394] width 576 height 17
click at [638, 413] on li "To Managed IT Labs." at bounding box center [777, 411] width 576 height 17
click at [618, 403] on li "To Managed IT Labs." at bounding box center [777, 411] width 576 height 17
click at [745, 400] on li "Installation and Troubleshooting of CCTV cameras." at bounding box center [777, 394] width 576 height 17
click at [897, 597] on button "Save" at bounding box center [914, 599] width 72 height 33
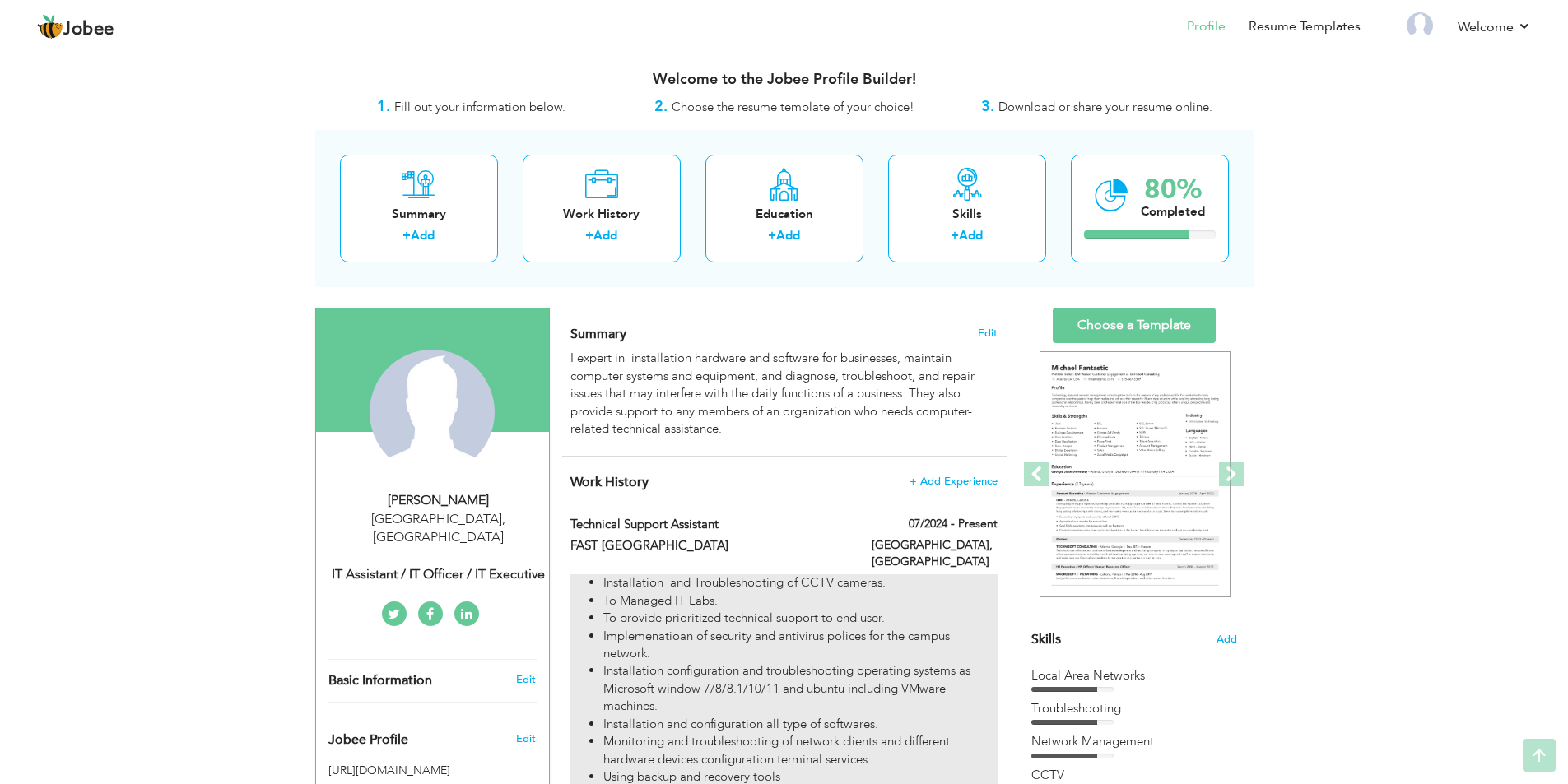
scroll to position [0, 0]
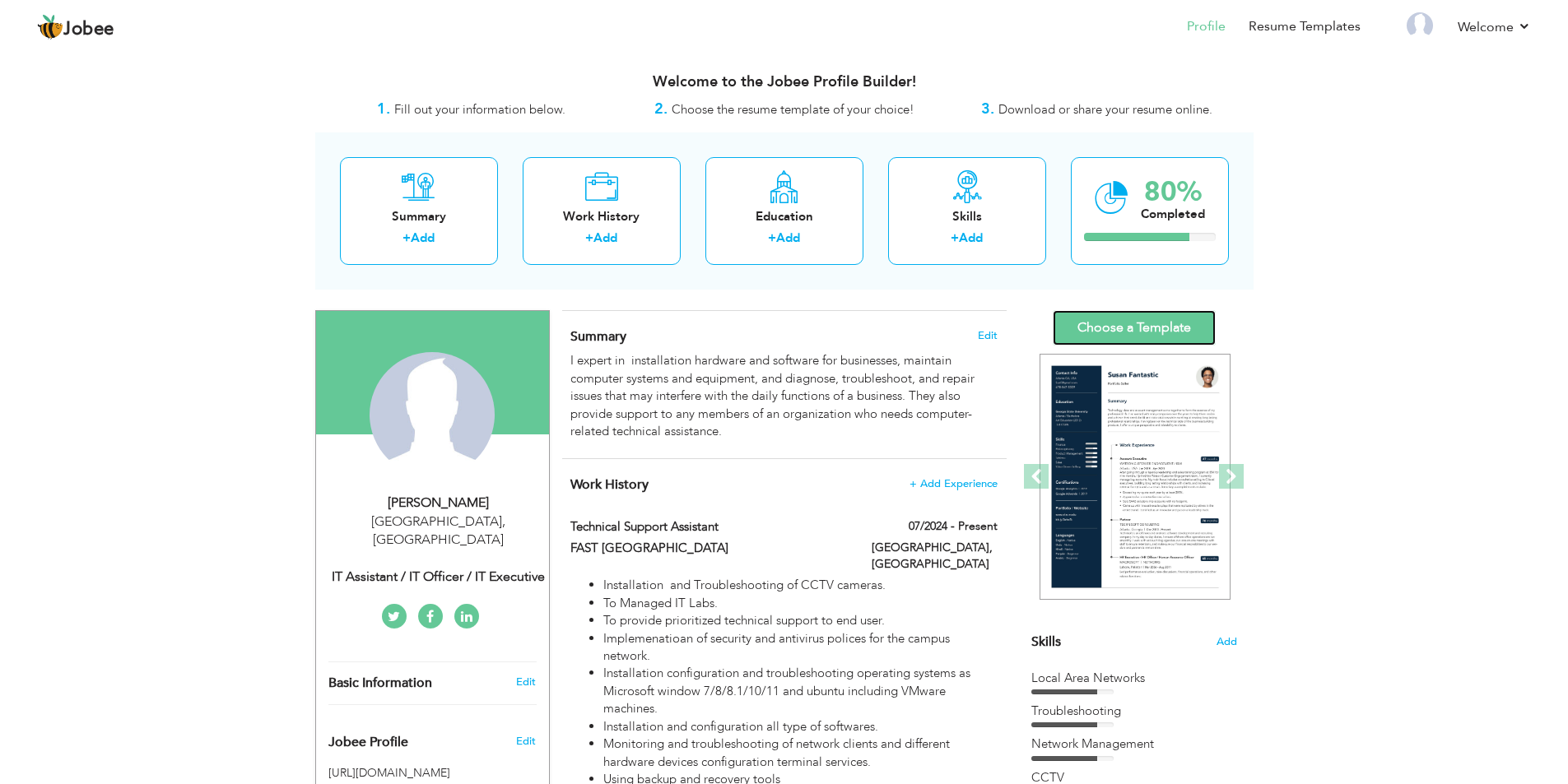
click at [1165, 329] on link "Choose a Template" at bounding box center [1134, 327] width 163 height 35
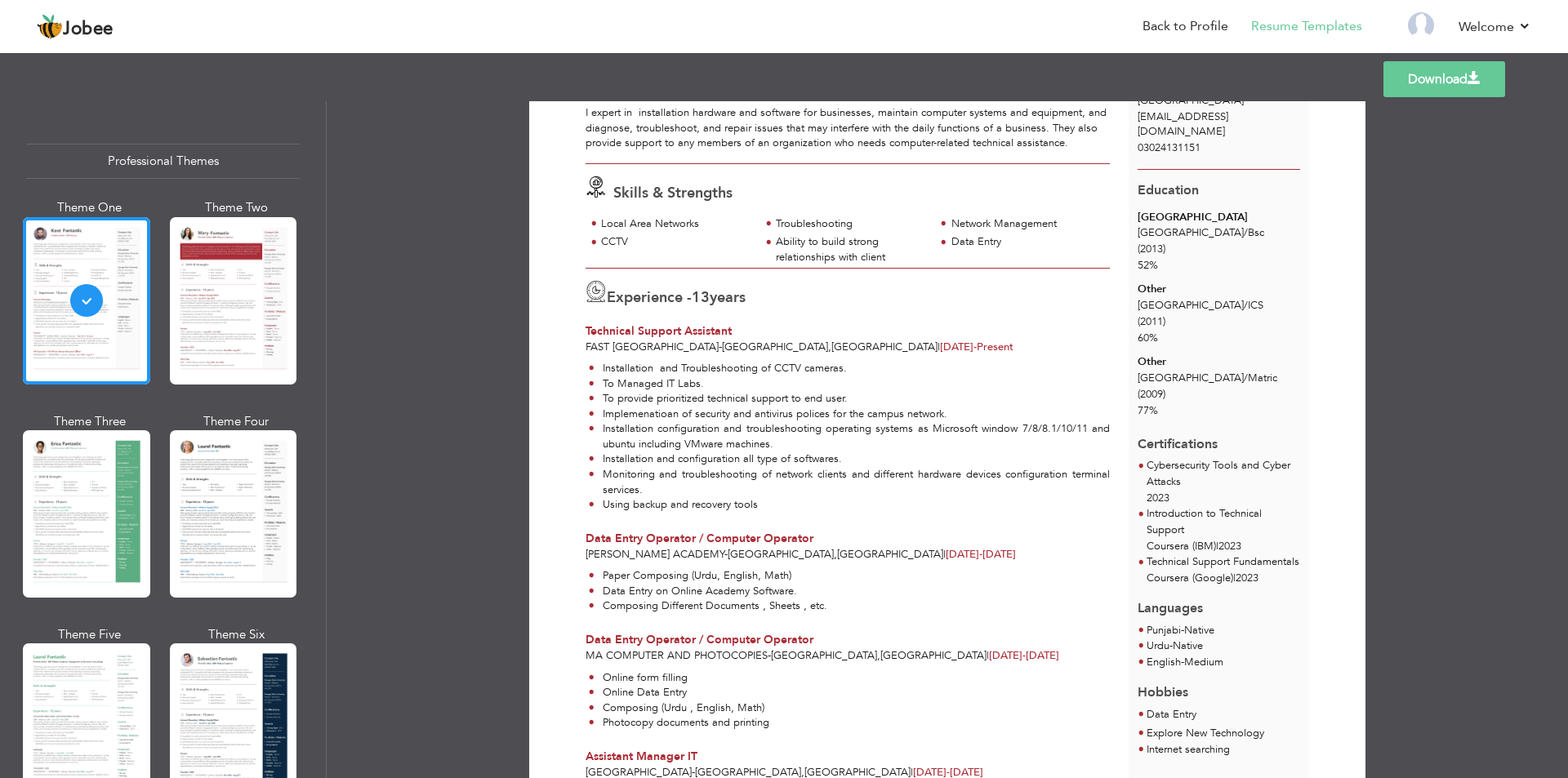
scroll to position [92, 0]
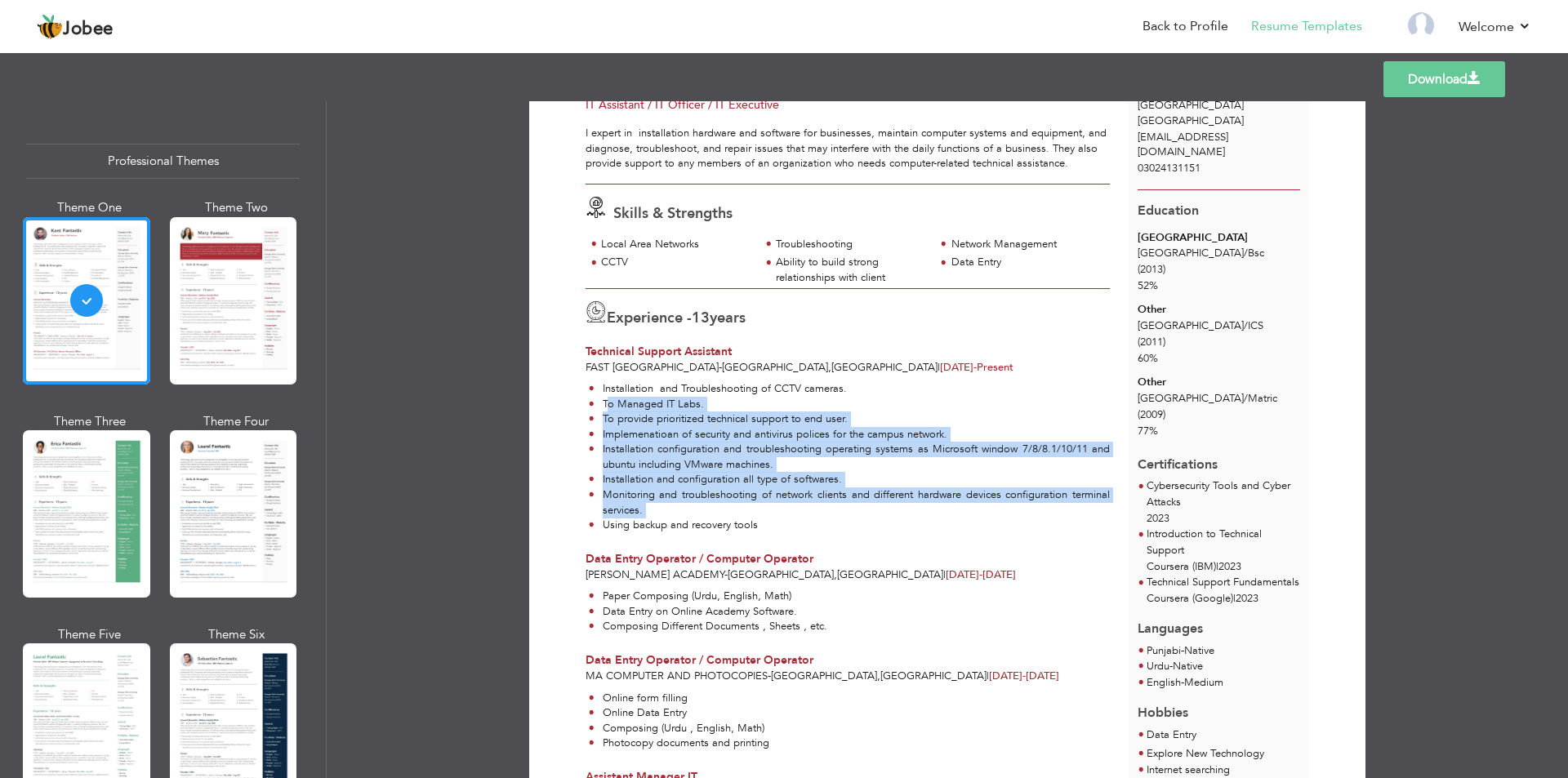
drag, startPoint x: 790, startPoint y: 532, endPoint x: 607, endPoint y: 407, distance: 221.6
click at [607, 407] on ul "Installation and Troubleshooting of CCTV cameras. To Managed IT Labs. To provid…" at bounding box center [847, 457] width 525 height 152
click at [607, 407] on li "To Managed IT Labs." at bounding box center [849, 404] width 521 height 16
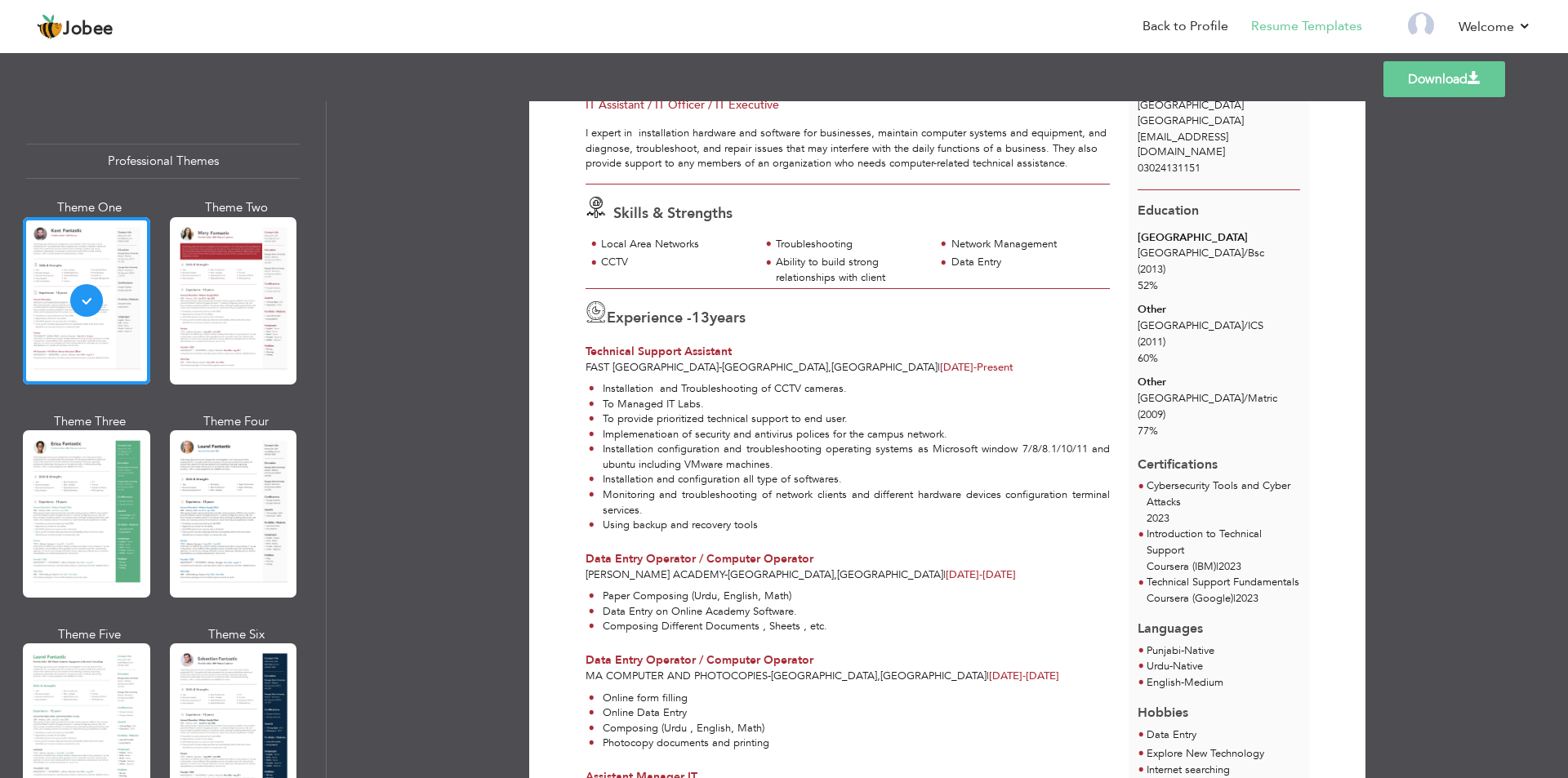
click at [597, 388] on li "Installation and Troubleshooting of CCTV cameras." at bounding box center [849, 389] width 521 height 16
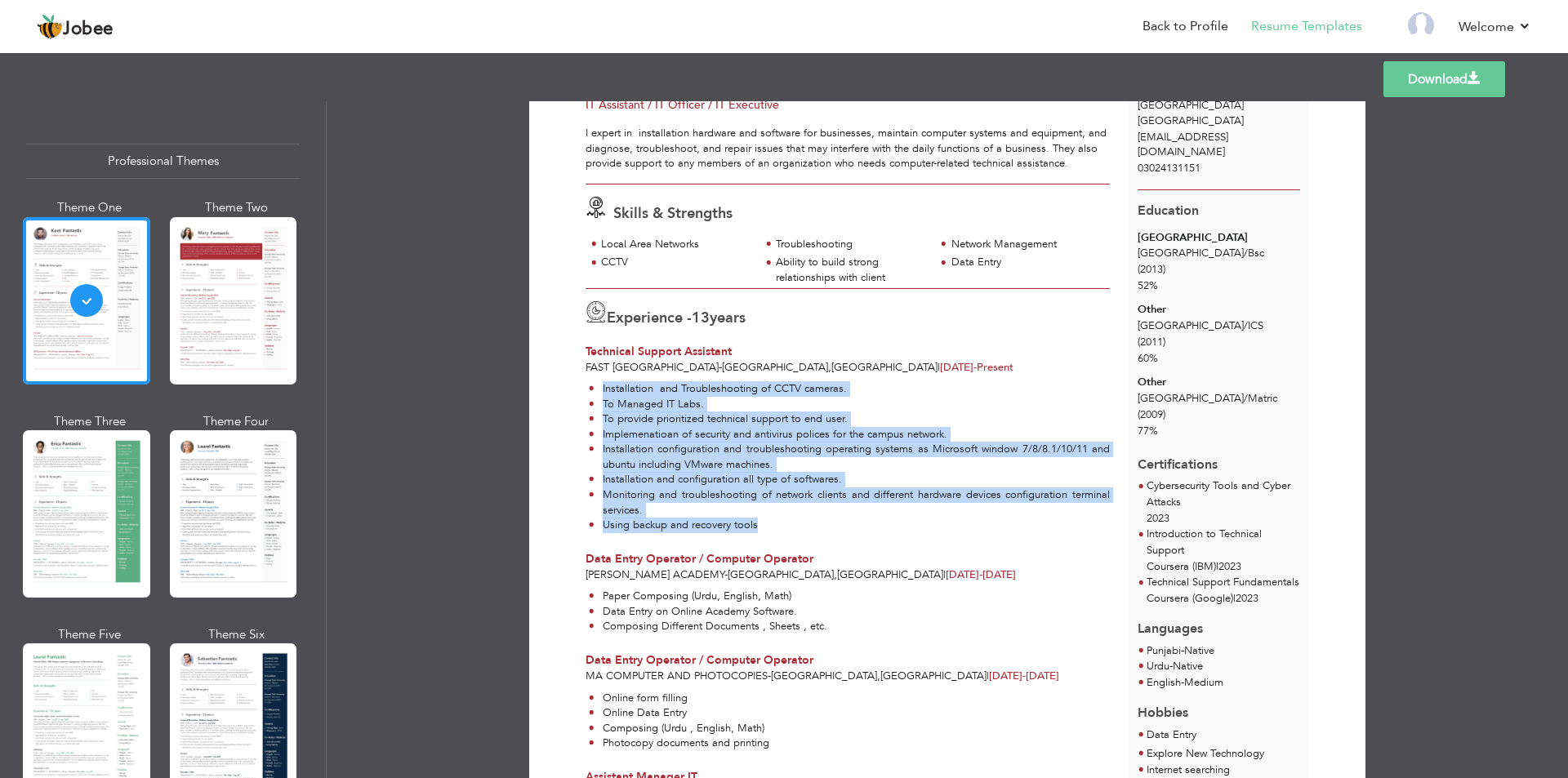
drag, startPoint x: 601, startPoint y: 388, endPoint x: 794, endPoint y: 538, distance: 244.4
click at [794, 538] on div "Installation and Troubleshooting of CCTV cameras. To Managed IT Labs. To provid…" at bounding box center [847, 457] width 543 height 164
click at [794, 531] on li "Using backup and recovery tools" at bounding box center [849, 526] width 521 height 16
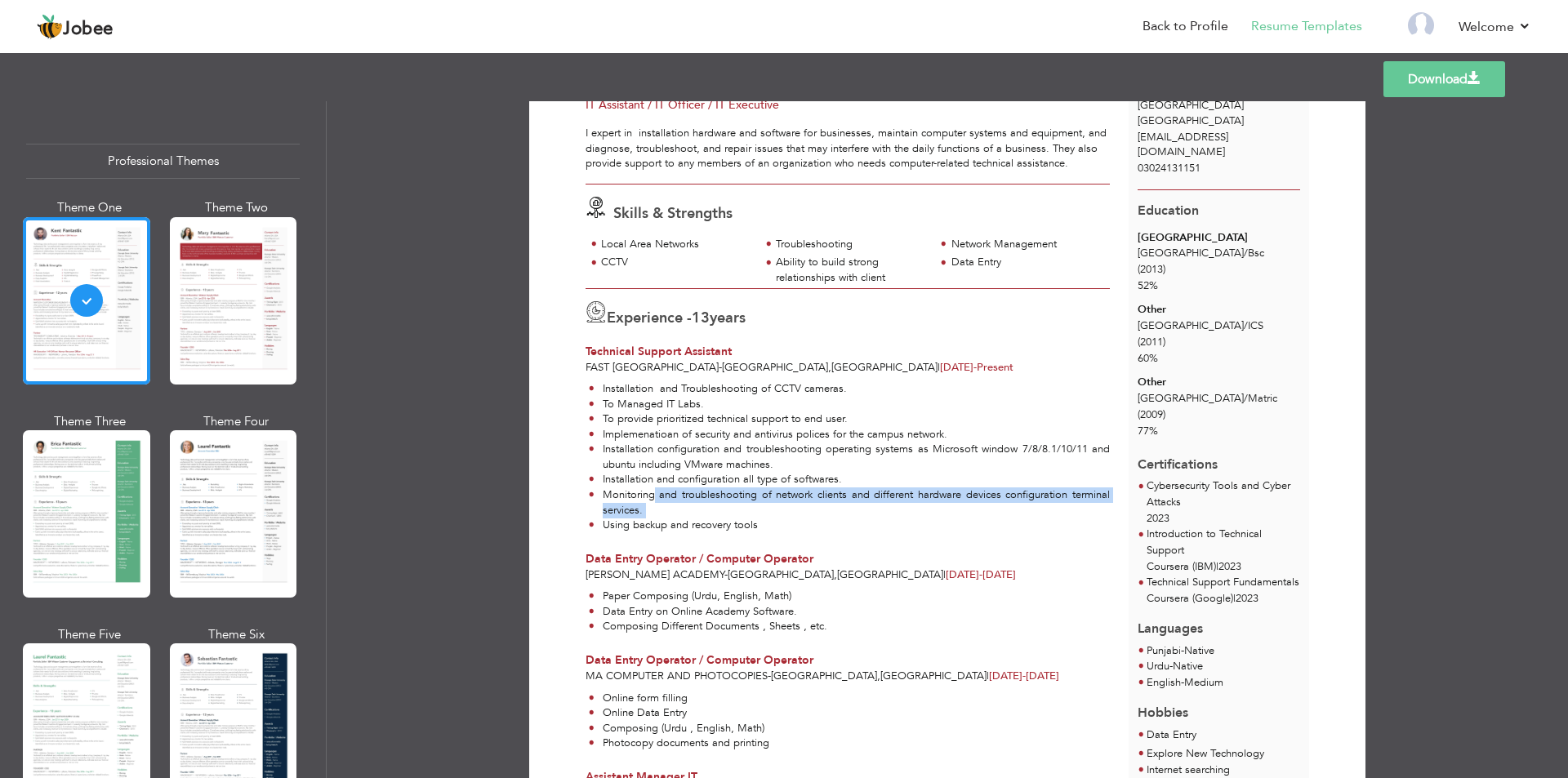
drag, startPoint x: 776, startPoint y: 525, endPoint x: 652, endPoint y: 488, distance: 129.4
click at [652, 488] on ul "Installation and Troubleshooting of CCTV cameras. To Managed IT Labs. To provid…" at bounding box center [847, 457] width 525 height 152
click at [719, 515] on li "Monitoring and troubleshooting of network clients and different hardware device…" at bounding box center [849, 503] width 521 height 30
drag, startPoint x: 769, startPoint y: 523, endPoint x: 754, endPoint y: 524, distance: 15.0
click at [754, 524] on li "Using backup and recovery tools" at bounding box center [849, 526] width 521 height 16
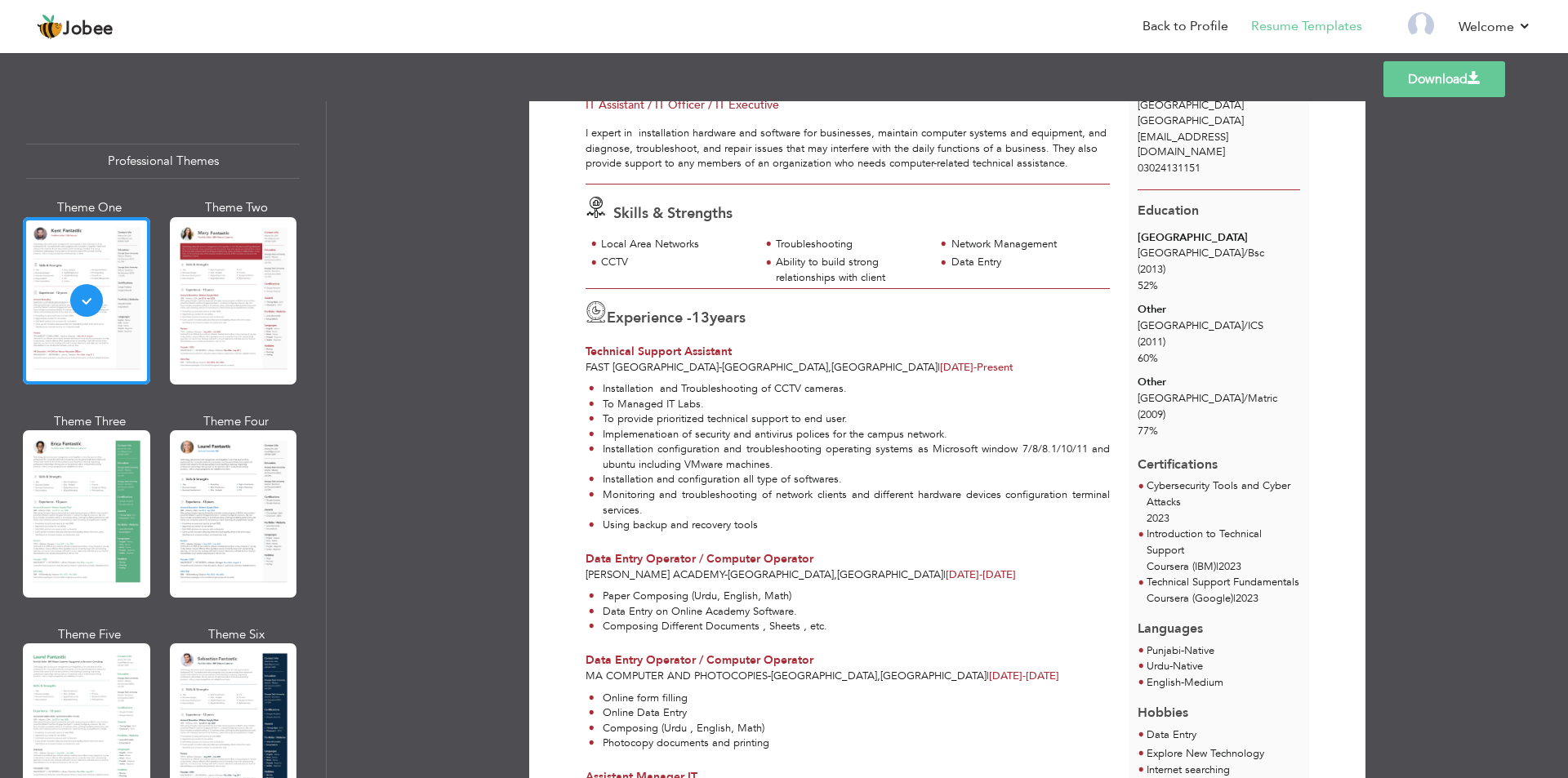
click at [754, 524] on li "Using backup and recovery tools" at bounding box center [849, 526] width 521 height 16
drag, startPoint x: 755, startPoint y: 526, endPoint x: 688, endPoint y: 519, distance: 67.4
click at [688, 519] on li "Using backup and recovery tools" at bounding box center [849, 526] width 521 height 16
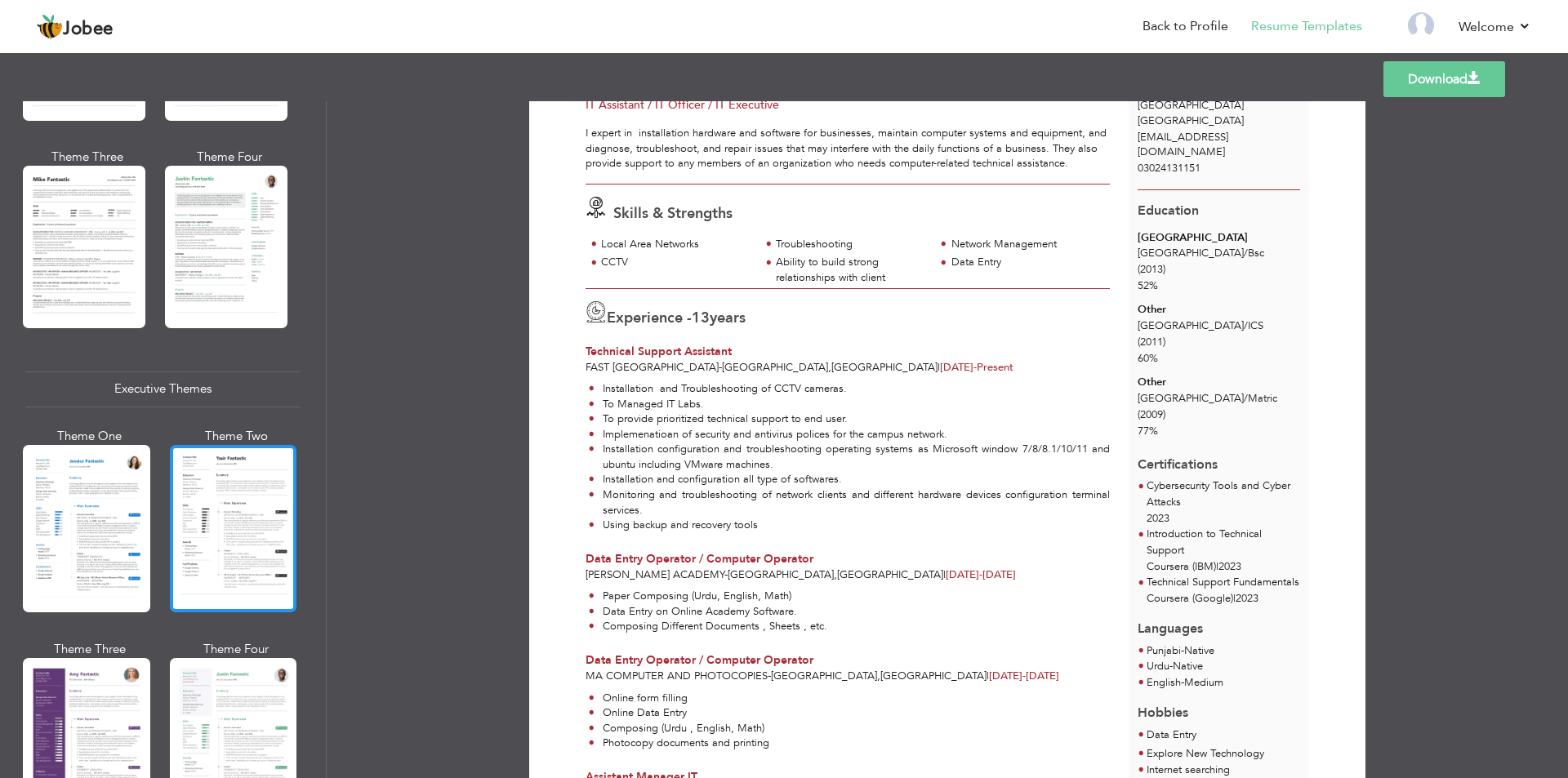
scroll to position [1061, 0]
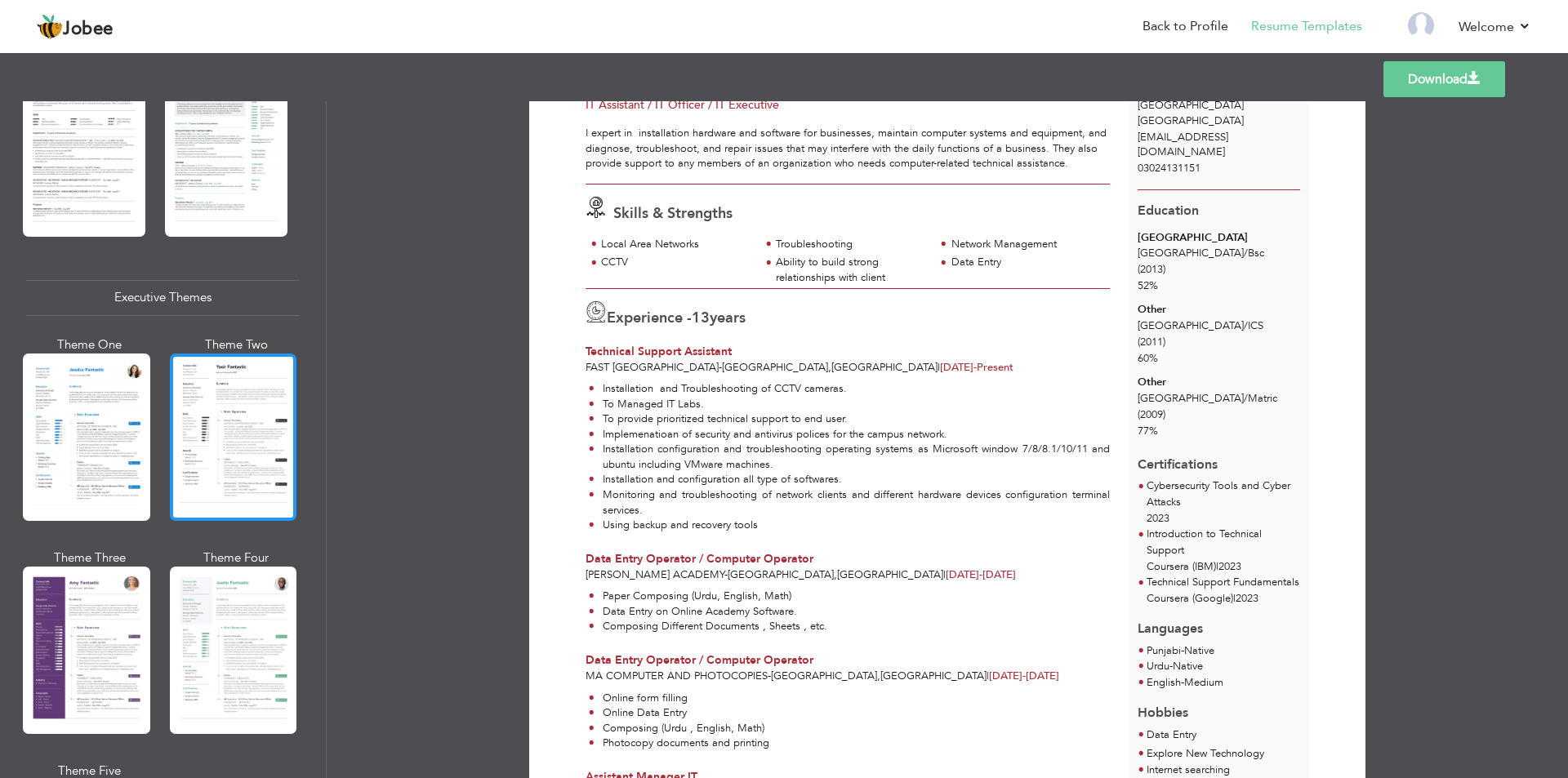
click at [215, 452] on div at bounding box center [234, 437] width 128 height 167
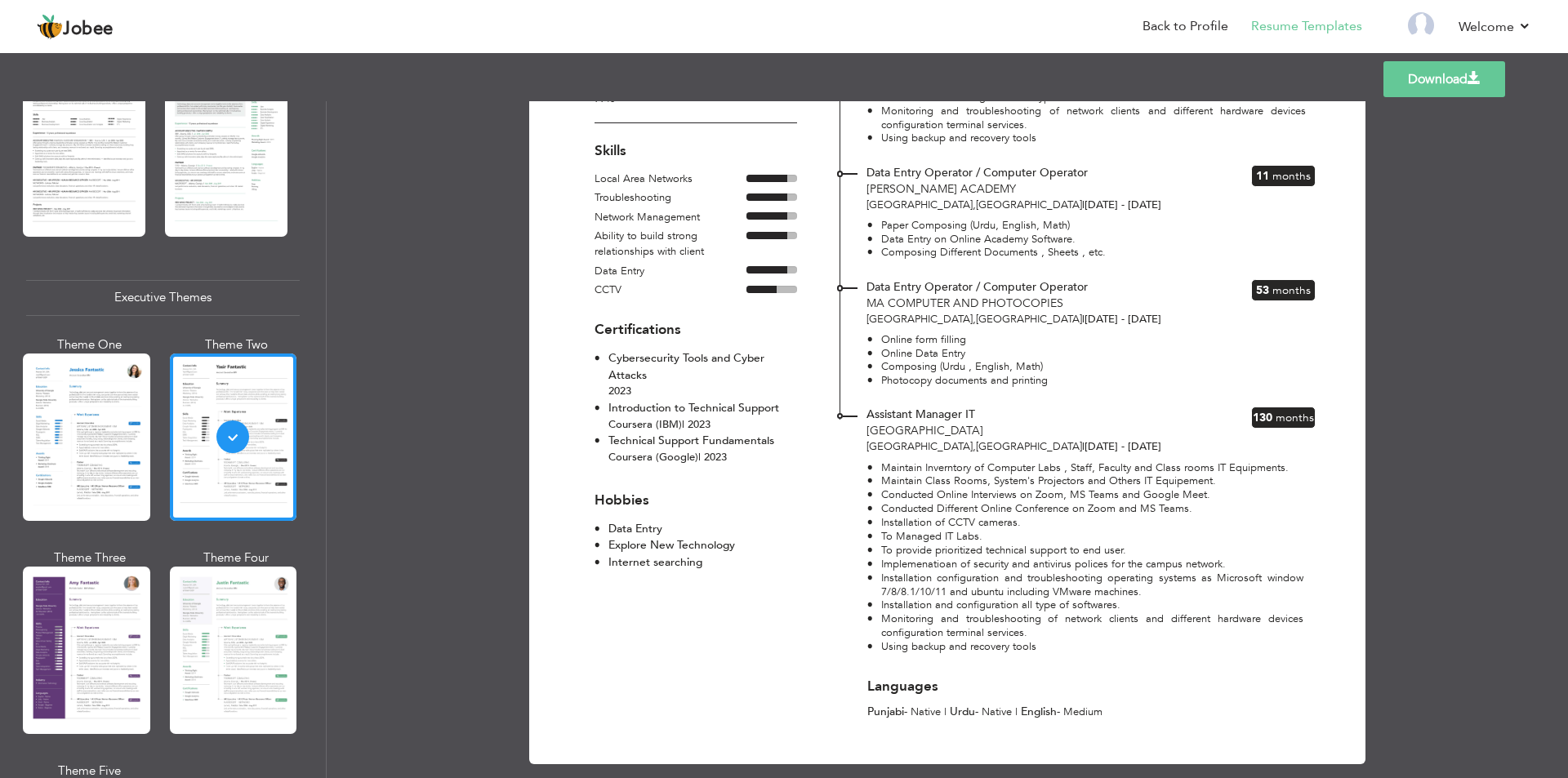
scroll to position [446, 0]
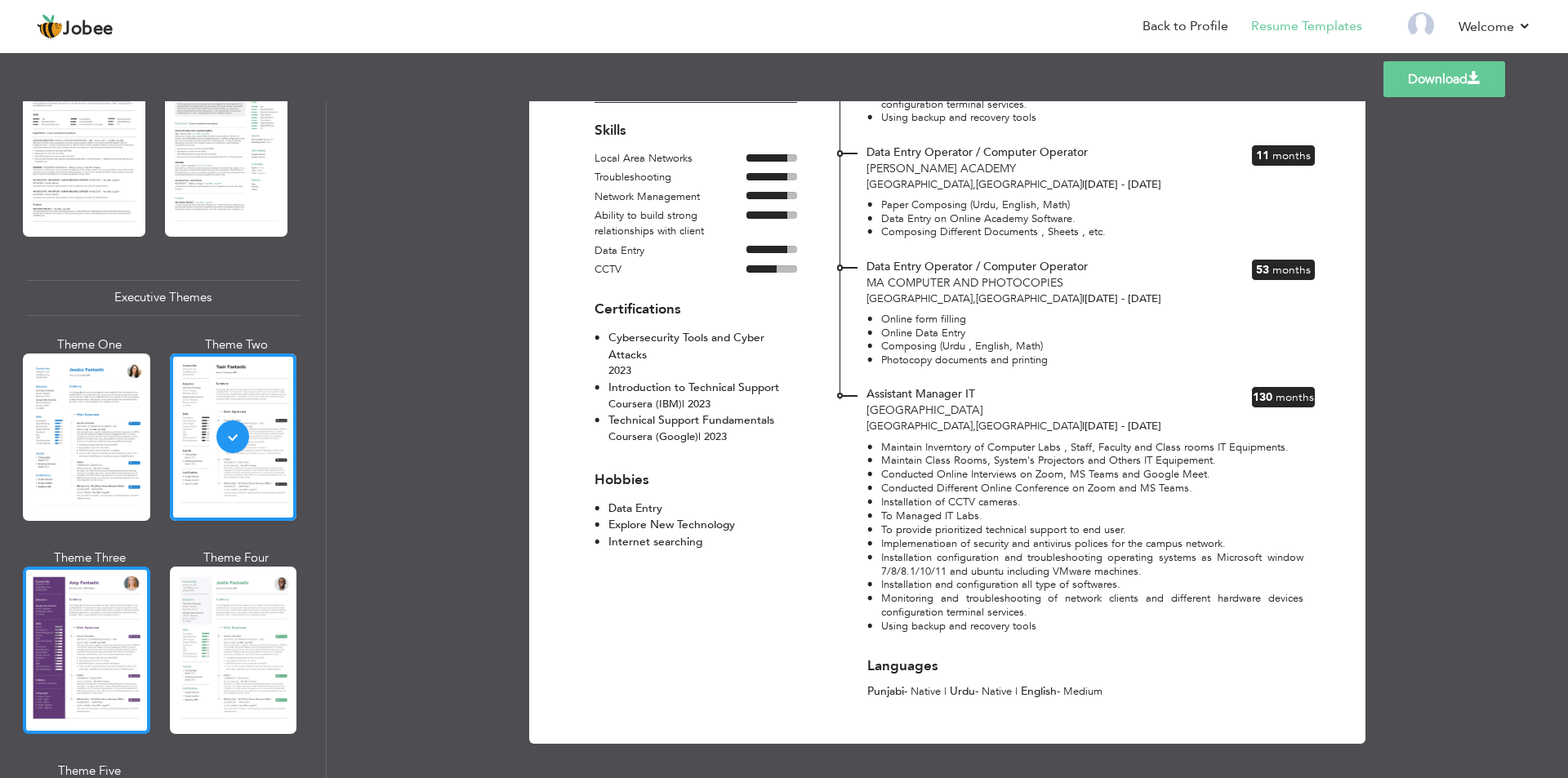
click at [89, 646] on div at bounding box center [86, 650] width 128 height 167
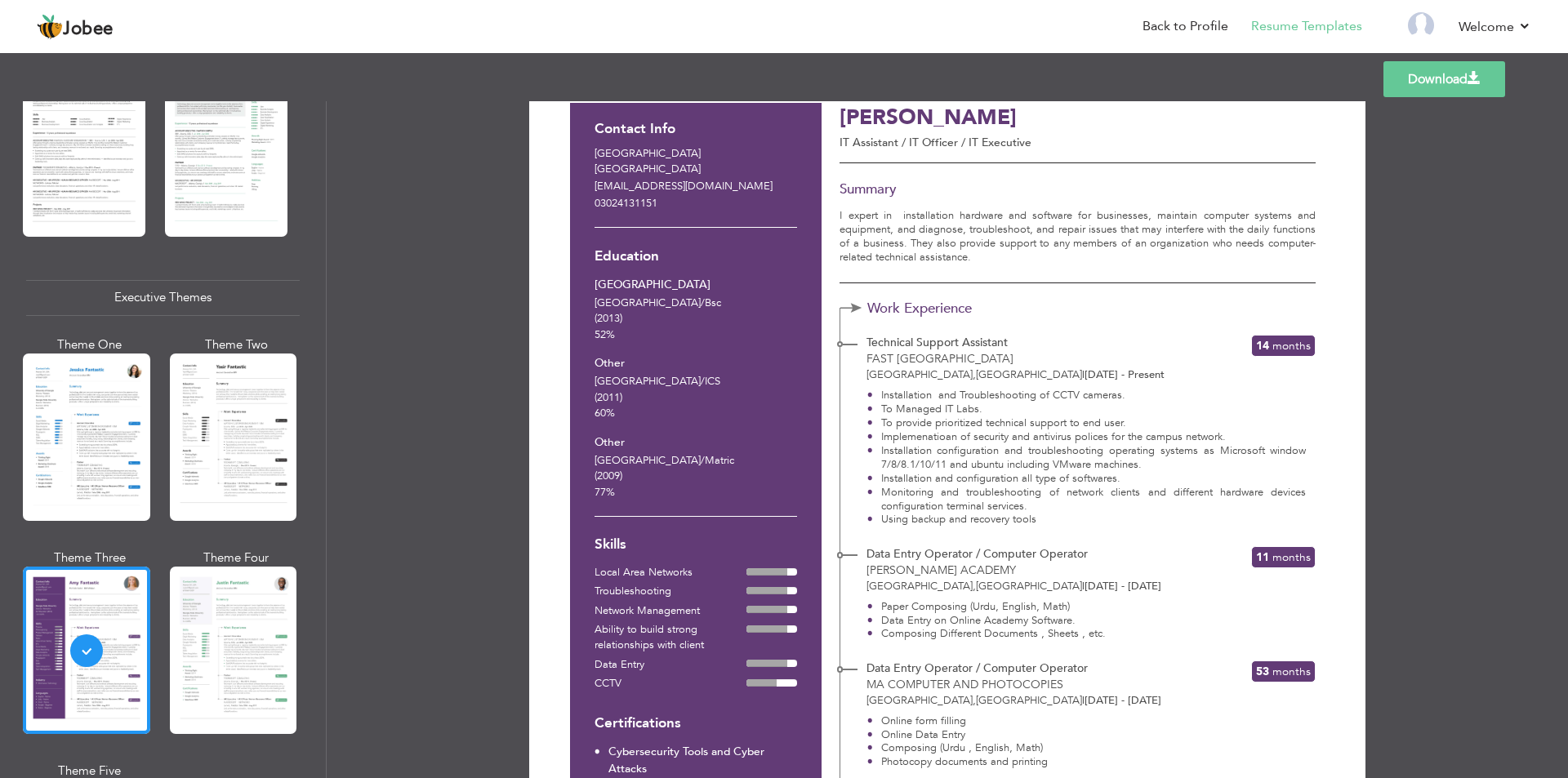
scroll to position [0, 0]
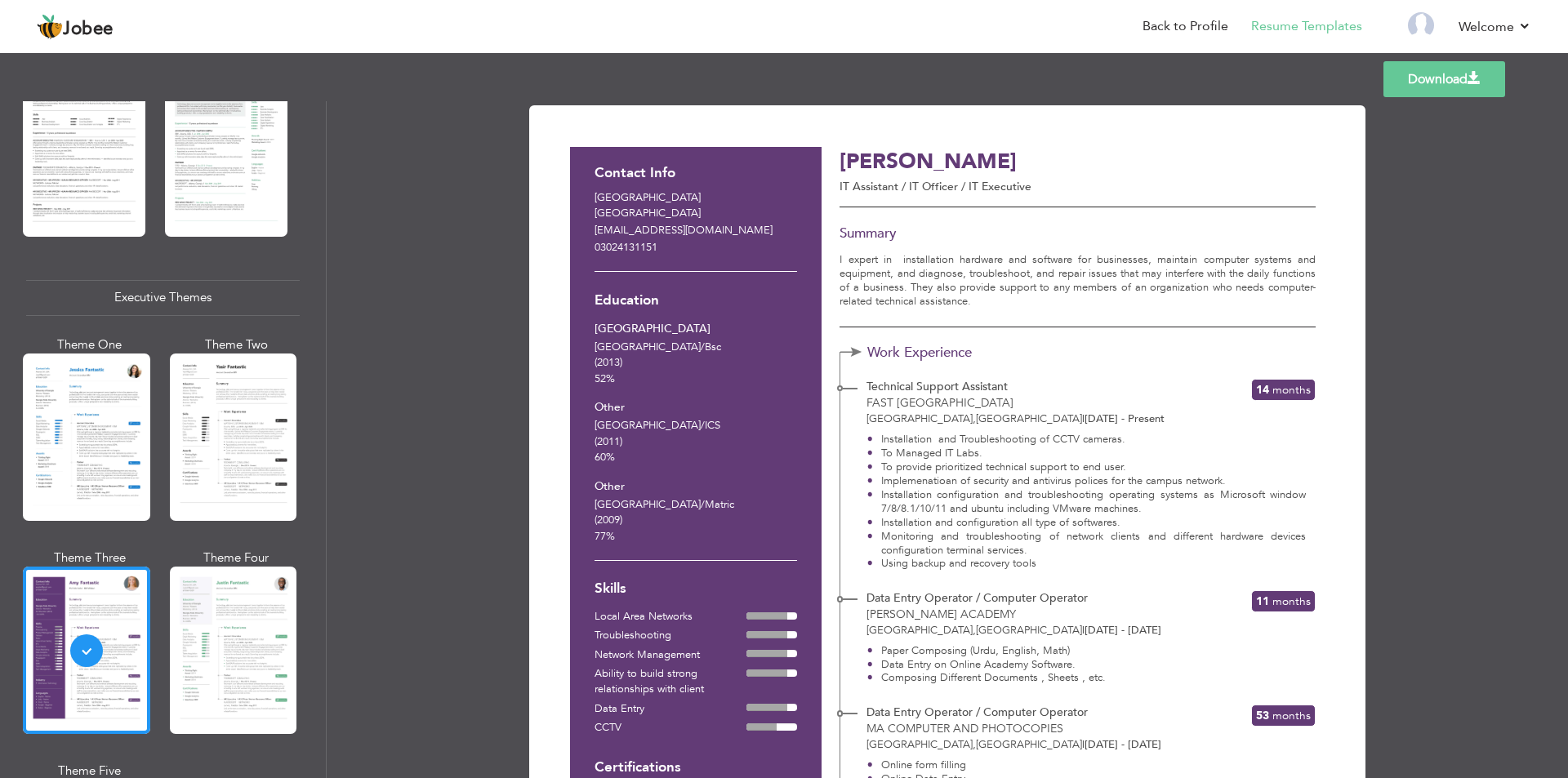
click at [1430, 85] on link "Download" at bounding box center [1444, 79] width 122 height 36
